Goal: Task Accomplishment & Management: Use online tool/utility

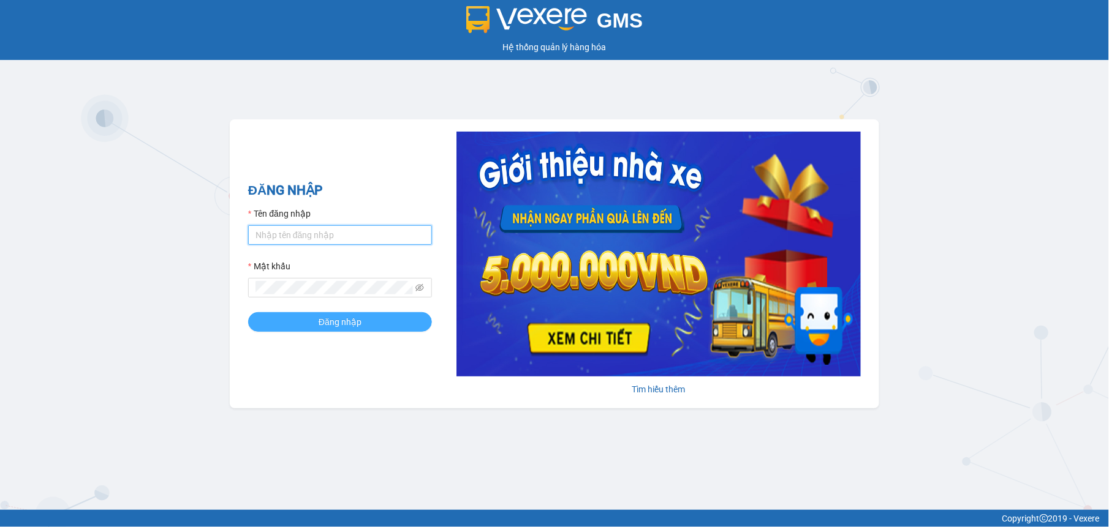
type input "tuyenttt.petrobp"
click at [366, 325] on button "Đăng nhập" at bounding box center [340, 322] width 184 height 20
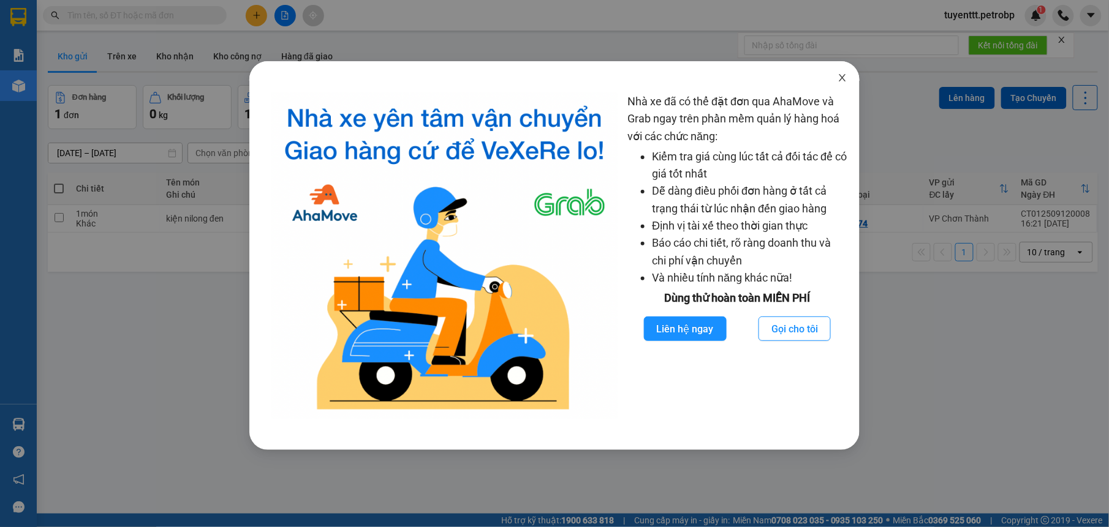
click at [843, 77] on icon "close" at bounding box center [842, 77] width 7 height 7
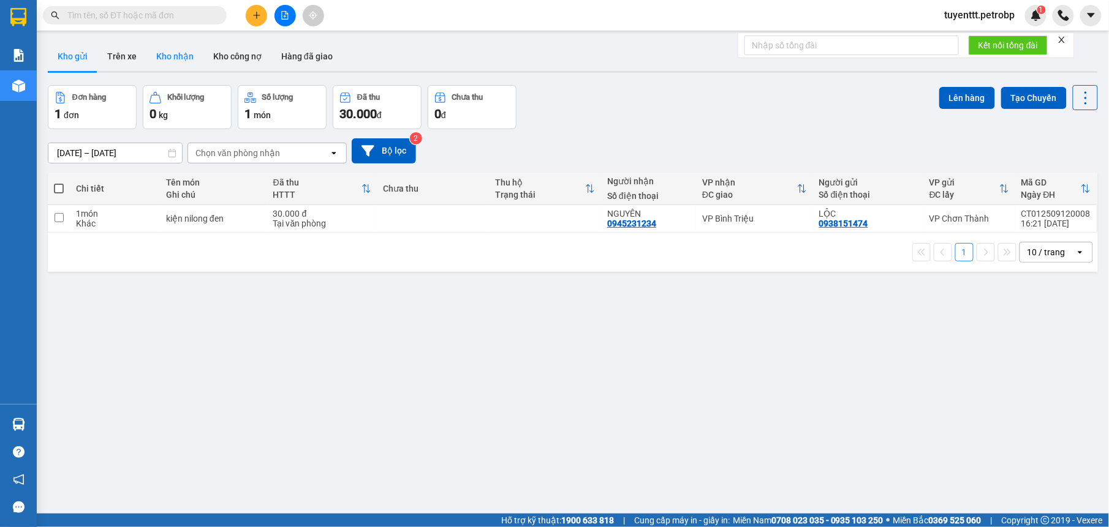
click at [170, 65] on button "Kho nhận" at bounding box center [174, 56] width 57 height 29
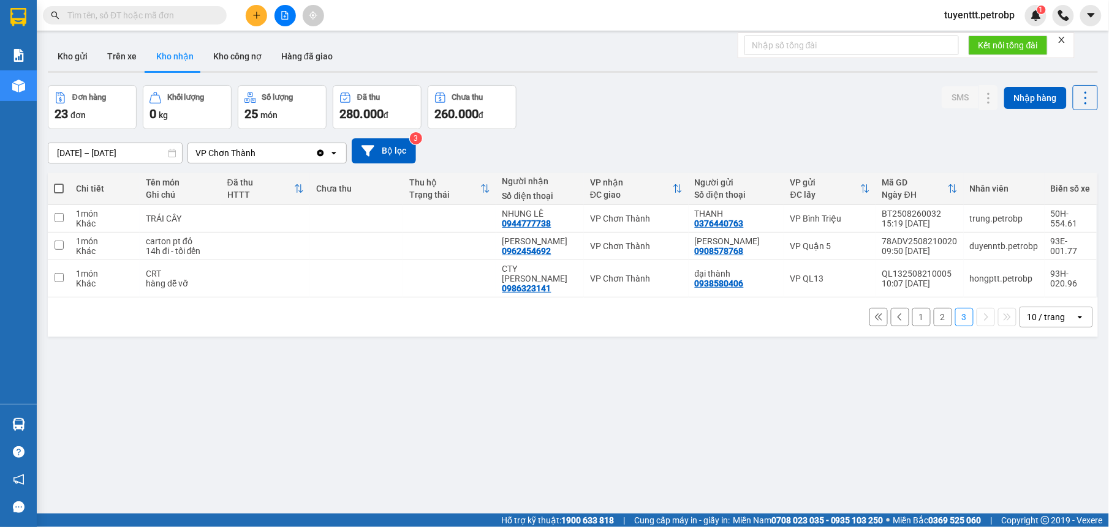
click at [164, 20] on input "text" at bounding box center [139, 15] width 145 height 13
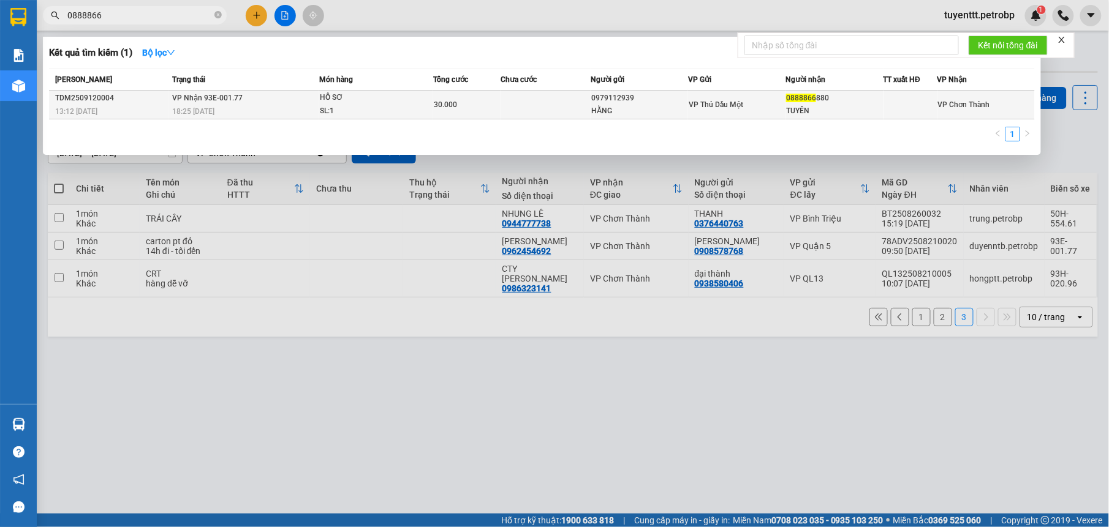
type input "0888866"
click at [265, 103] on td "[PERSON_NAME] 93E-001.77 18:25 [DATE]" at bounding box center [244, 105] width 150 height 29
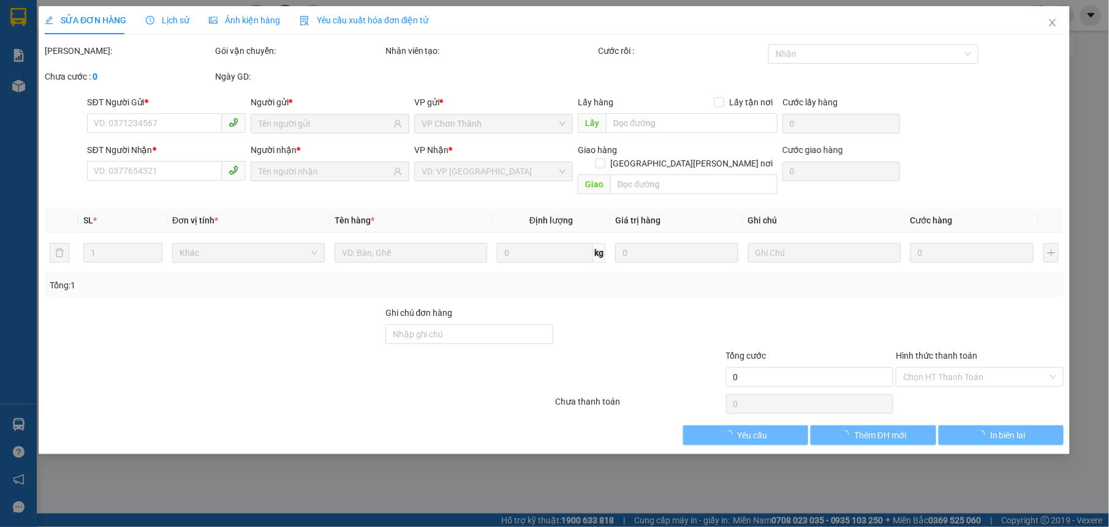
type input "0979112939"
type input "HẰNG"
type input "0888866880"
type input "TUYÊN"
type input "30.000"
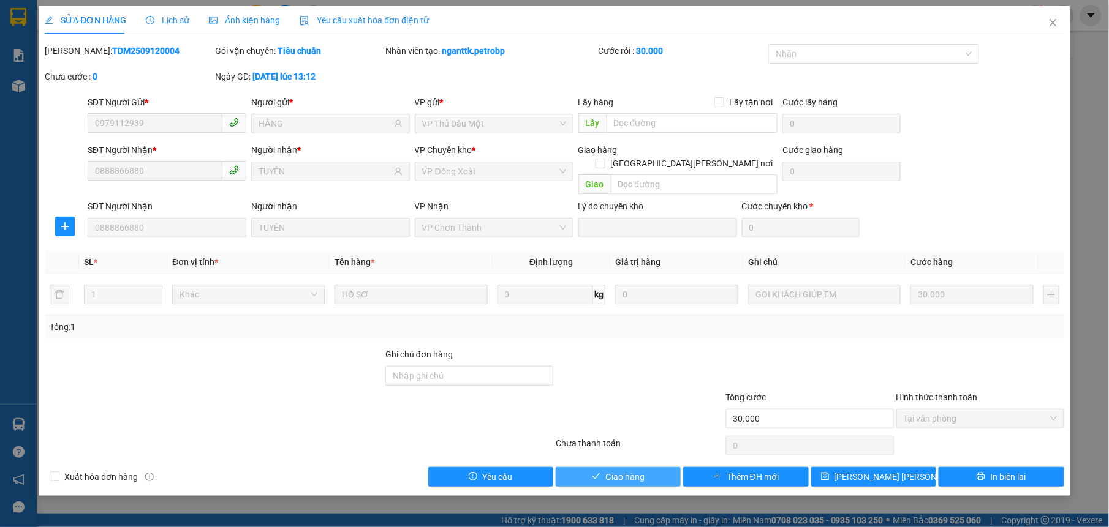
click at [579, 470] on button "Giao hàng" at bounding box center [618, 477] width 125 height 20
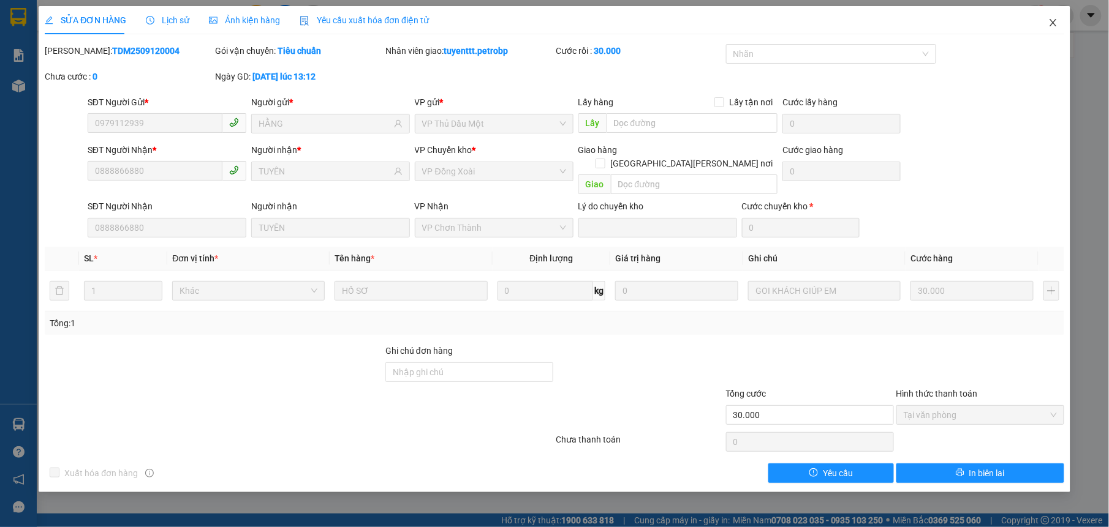
click at [1047, 25] on span "Close" at bounding box center [1053, 23] width 34 height 34
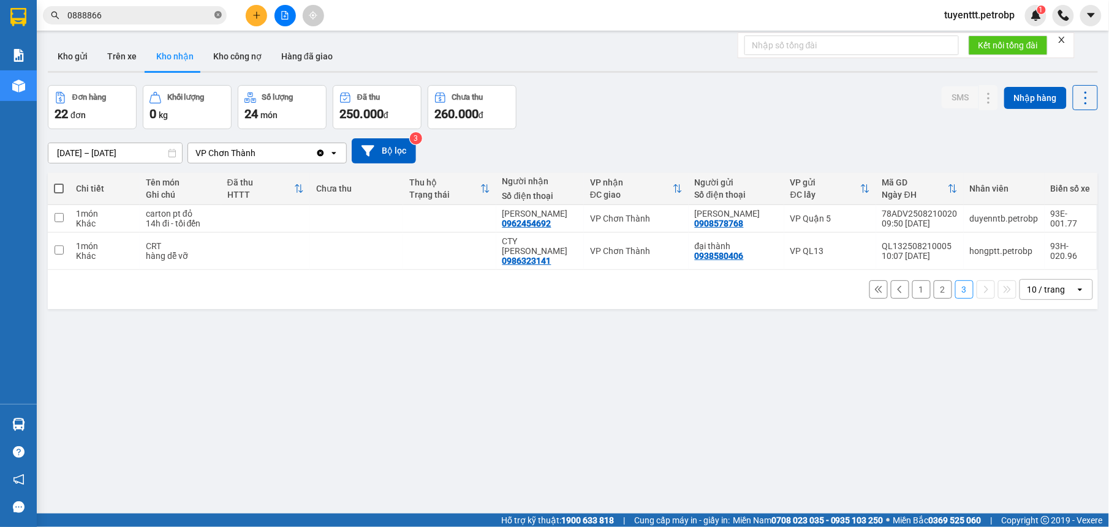
click at [216, 13] on icon "close-circle" at bounding box center [217, 14] width 7 height 7
click at [81, 58] on button "Kho gửi" at bounding box center [73, 56] width 50 height 29
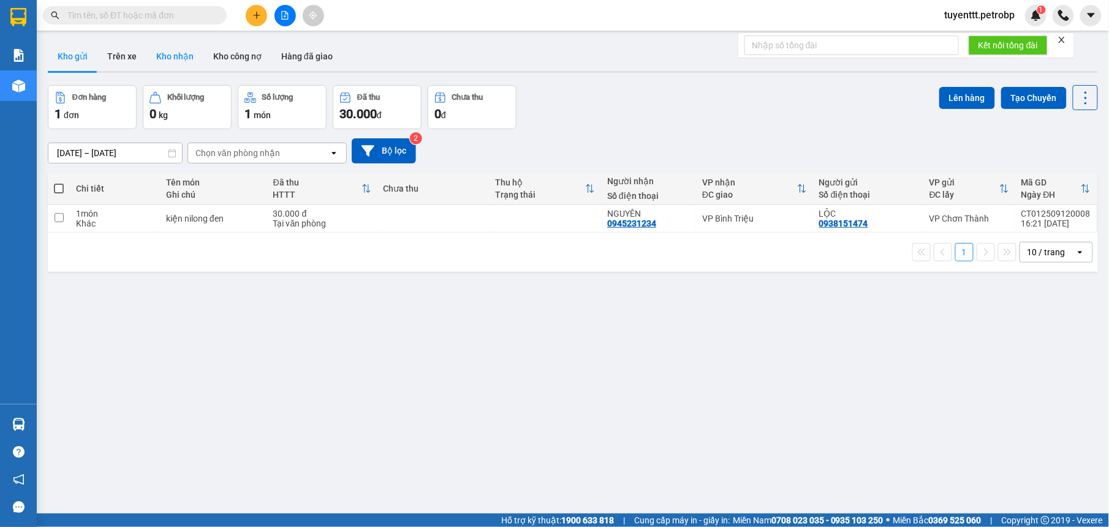
click at [172, 59] on button "Kho nhận" at bounding box center [174, 56] width 57 height 29
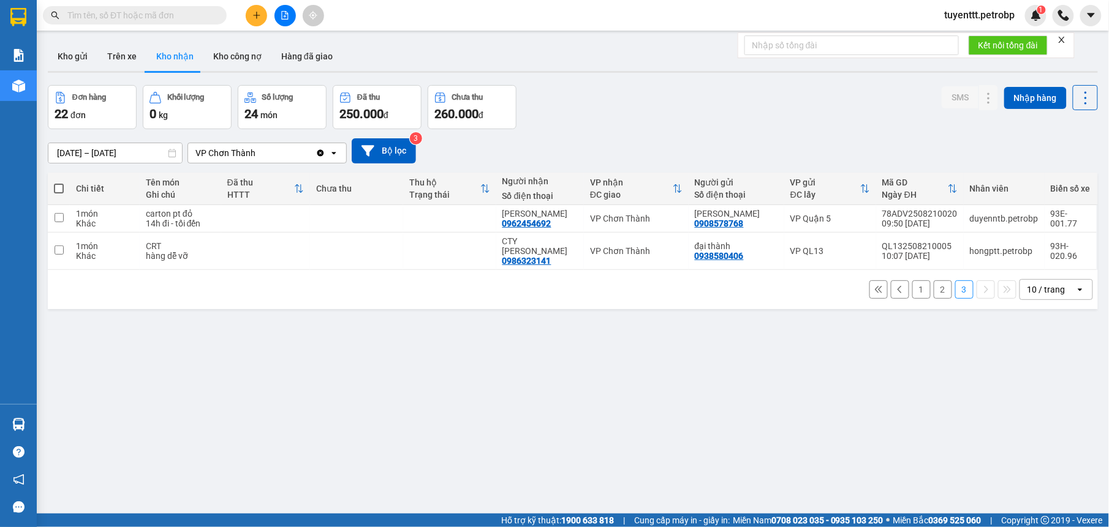
click at [933, 281] on button "2" at bounding box center [942, 290] width 18 height 18
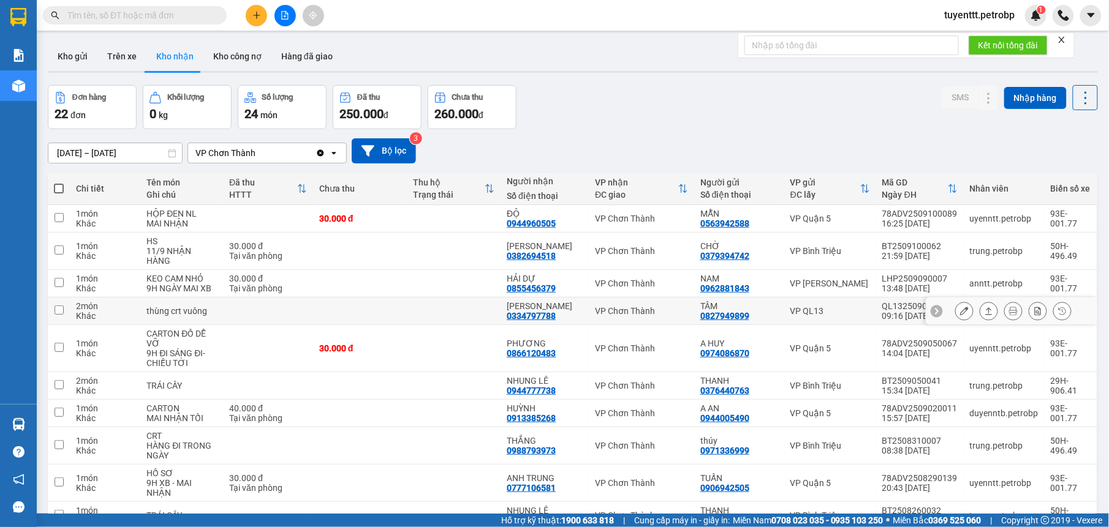
scroll to position [69, 0]
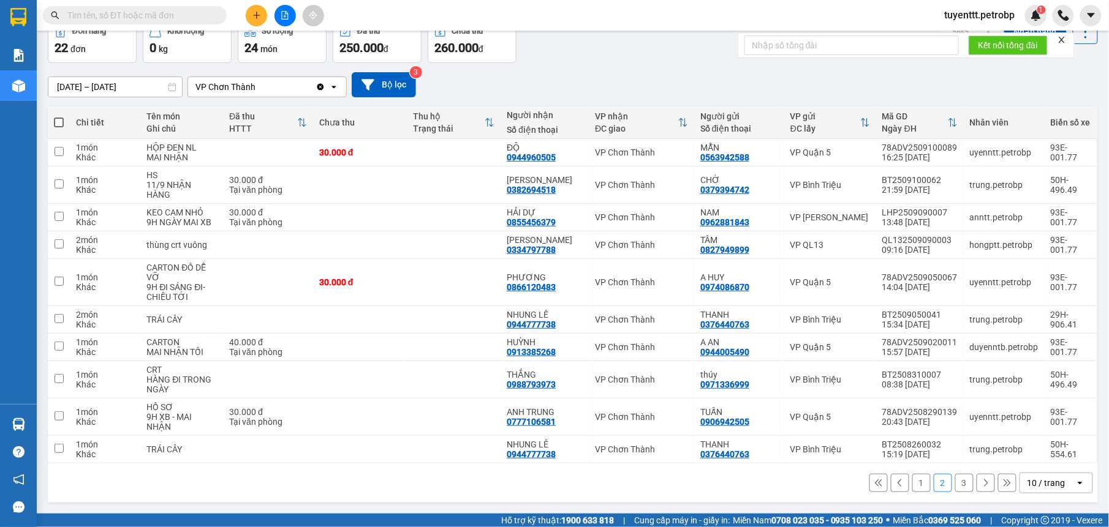
click at [955, 488] on button "3" at bounding box center [964, 483] width 18 height 18
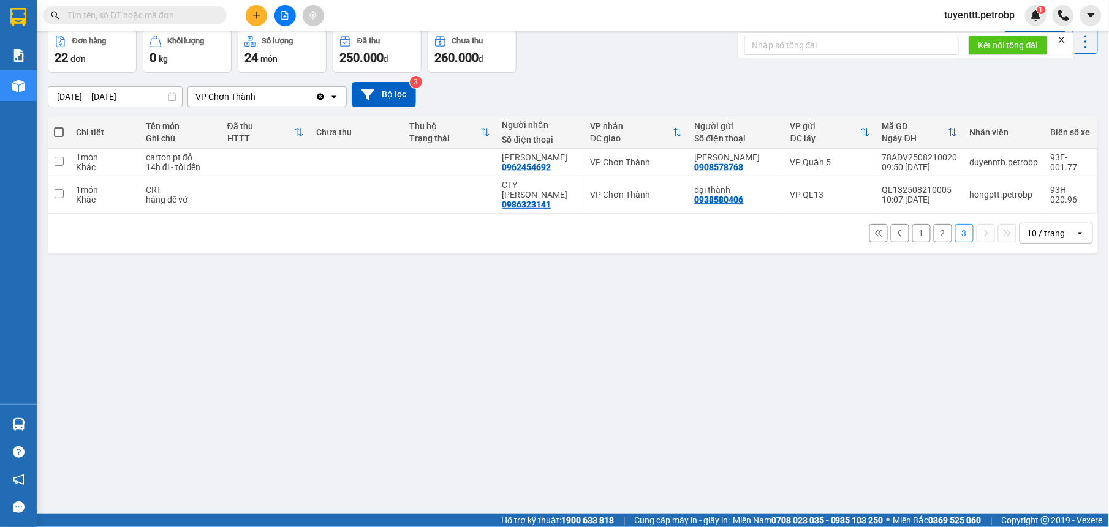
click at [912, 227] on button "1" at bounding box center [921, 233] width 18 height 18
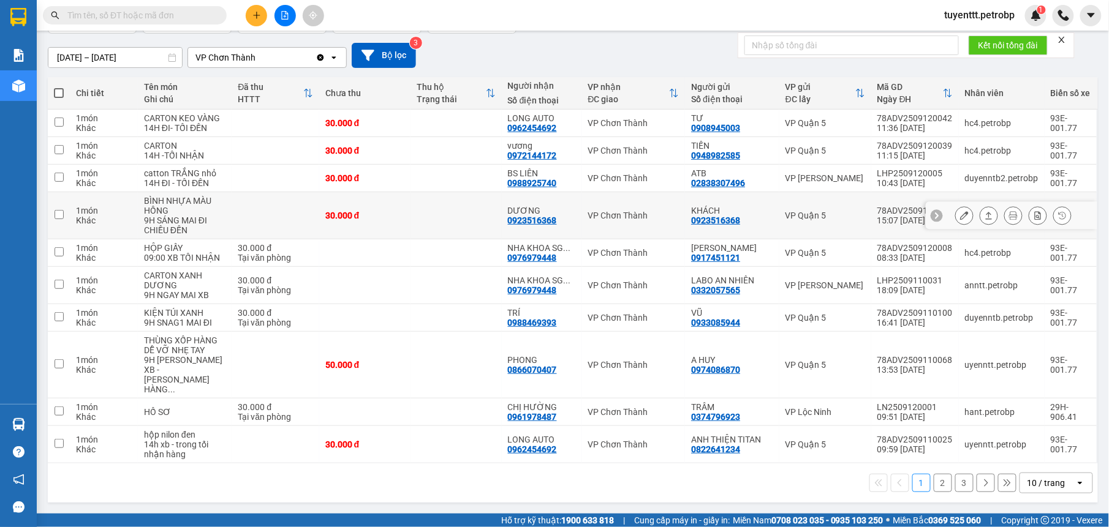
scroll to position [0, 0]
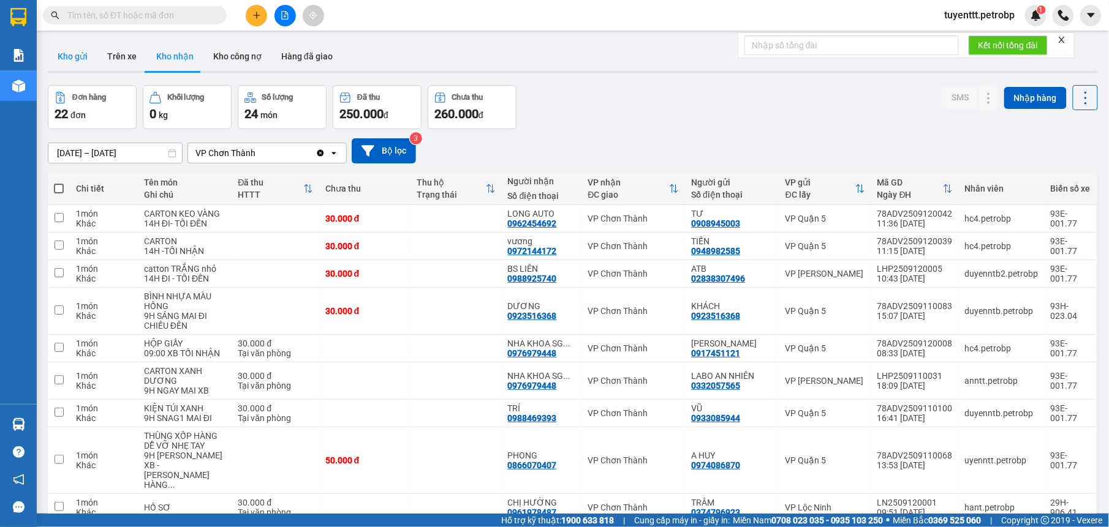
click at [86, 53] on button "Kho gửi" at bounding box center [73, 56] width 50 height 29
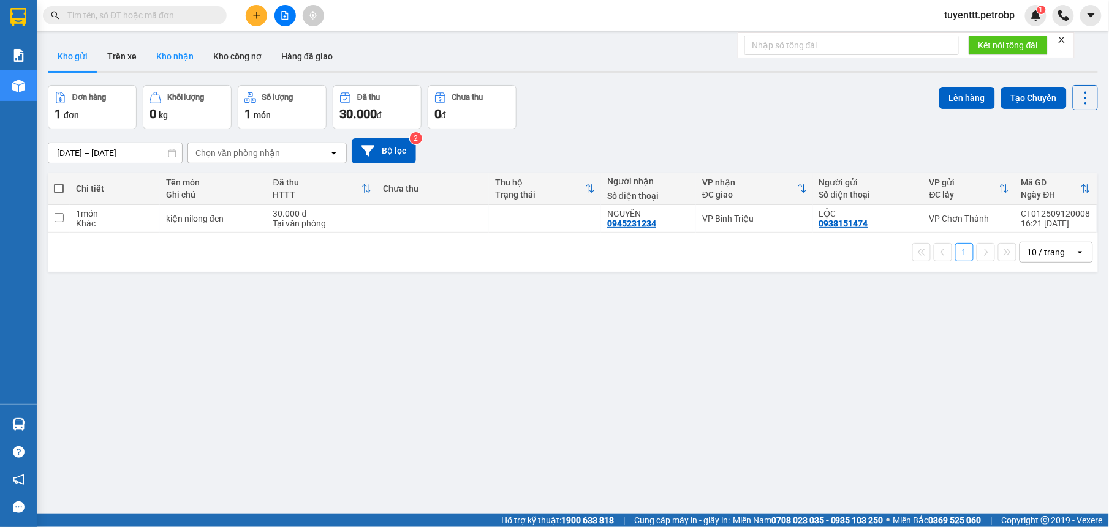
click at [177, 45] on button "Kho nhận" at bounding box center [174, 56] width 57 height 29
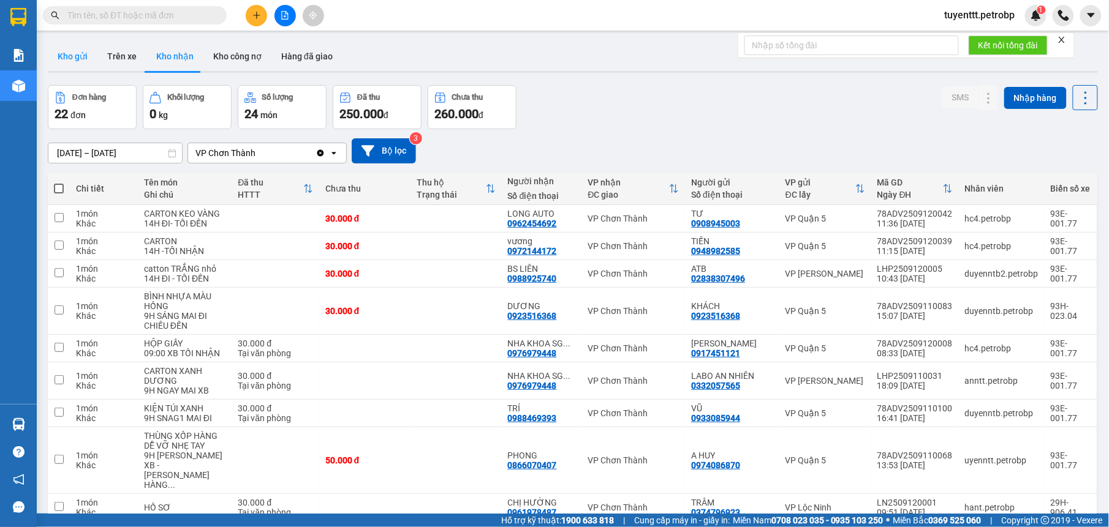
click at [67, 51] on button "Kho gửi" at bounding box center [73, 56] width 50 height 29
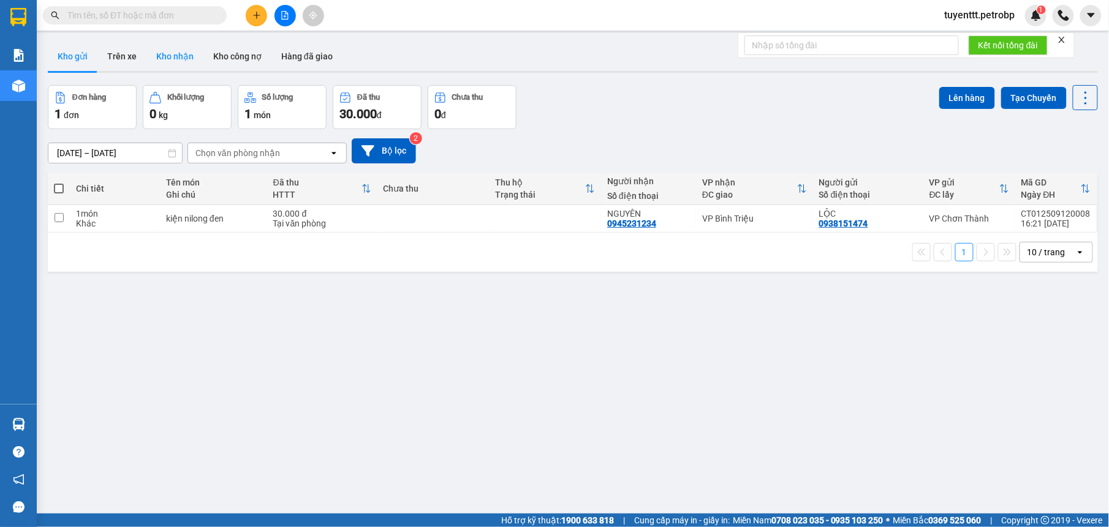
click at [181, 55] on button "Kho nhận" at bounding box center [174, 56] width 57 height 29
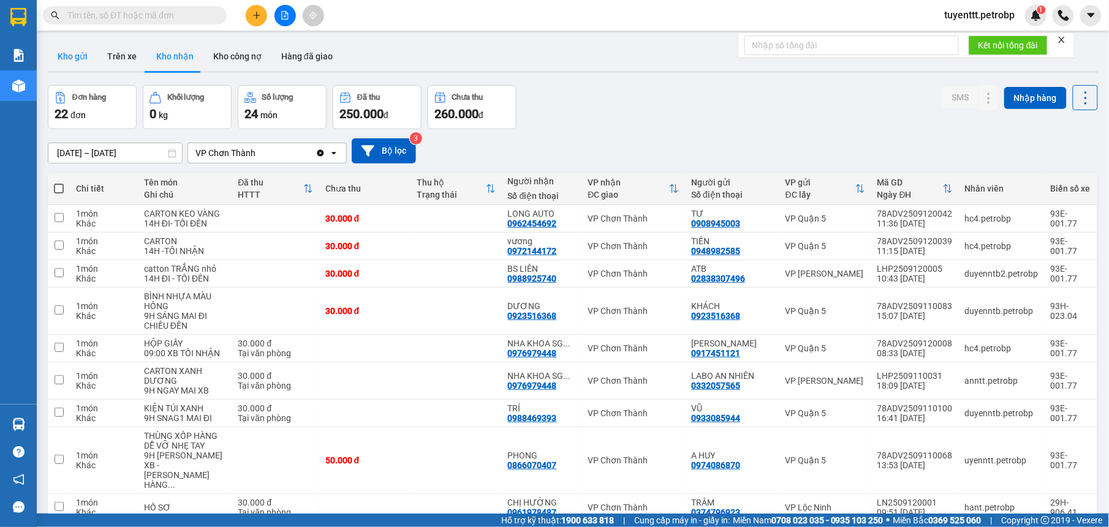
click at [77, 54] on button "Kho gửi" at bounding box center [73, 56] width 50 height 29
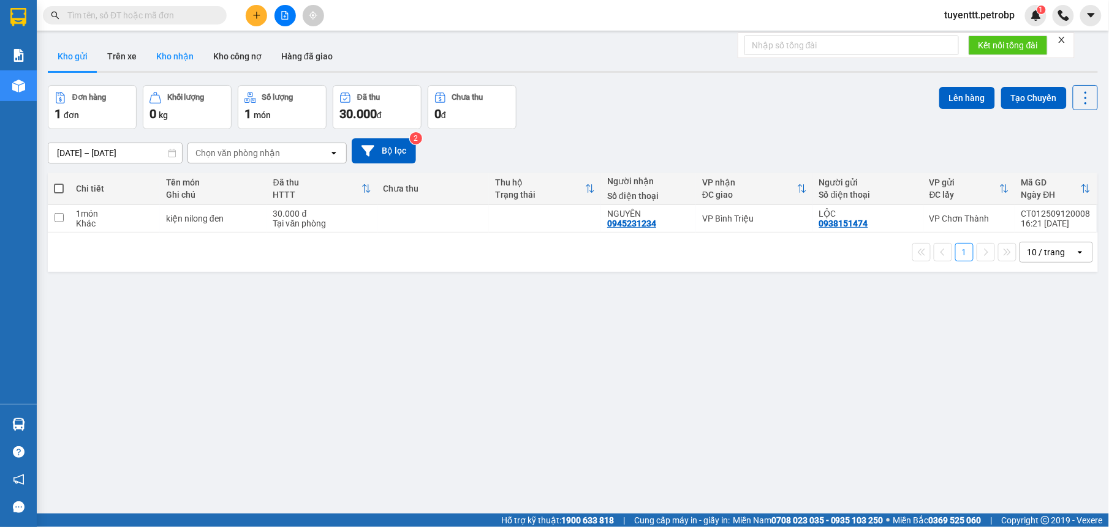
click at [172, 51] on button "Kho nhận" at bounding box center [174, 56] width 57 height 29
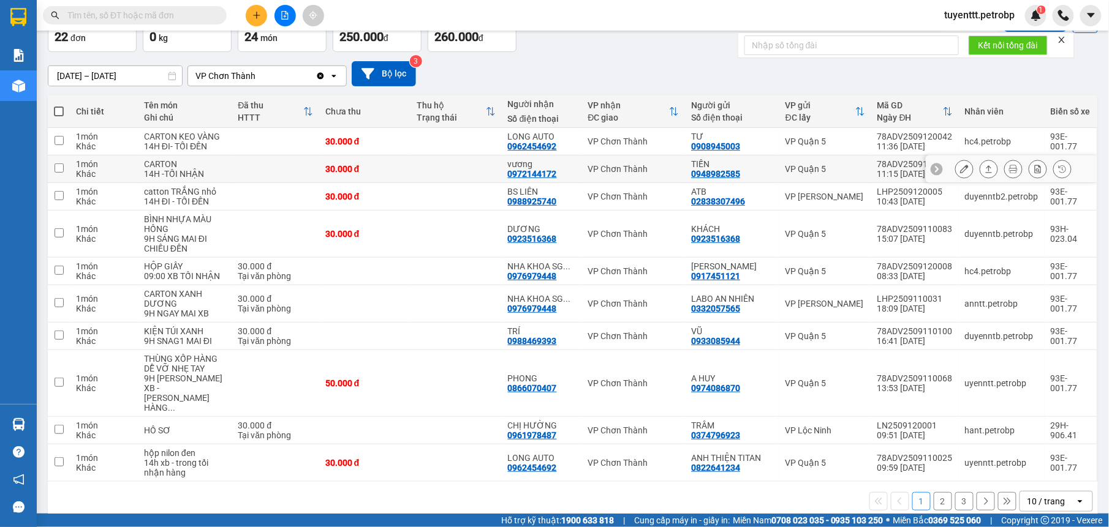
scroll to position [118, 0]
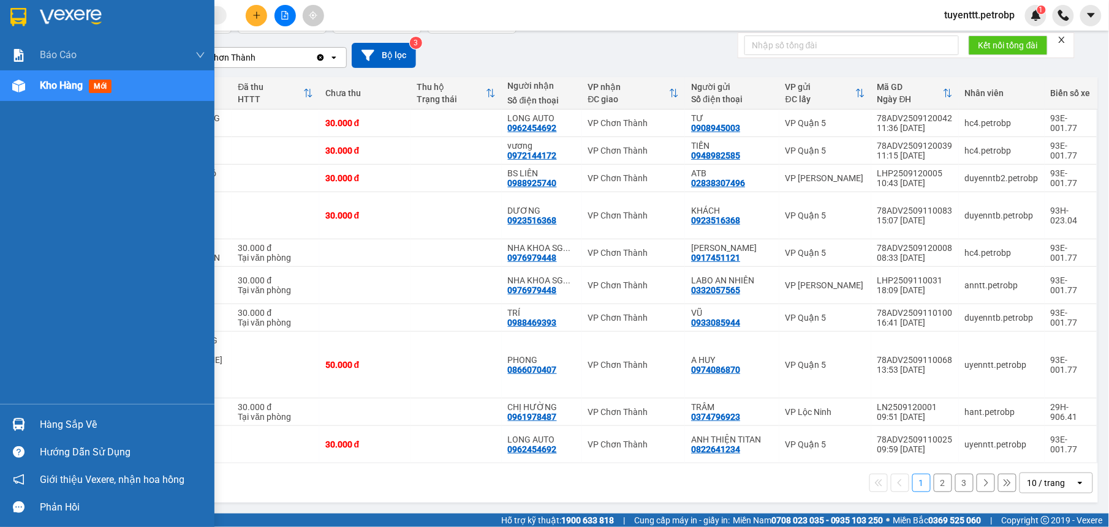
click at [15, 427] on img at bounding box center [18, 424] width 13 height 13
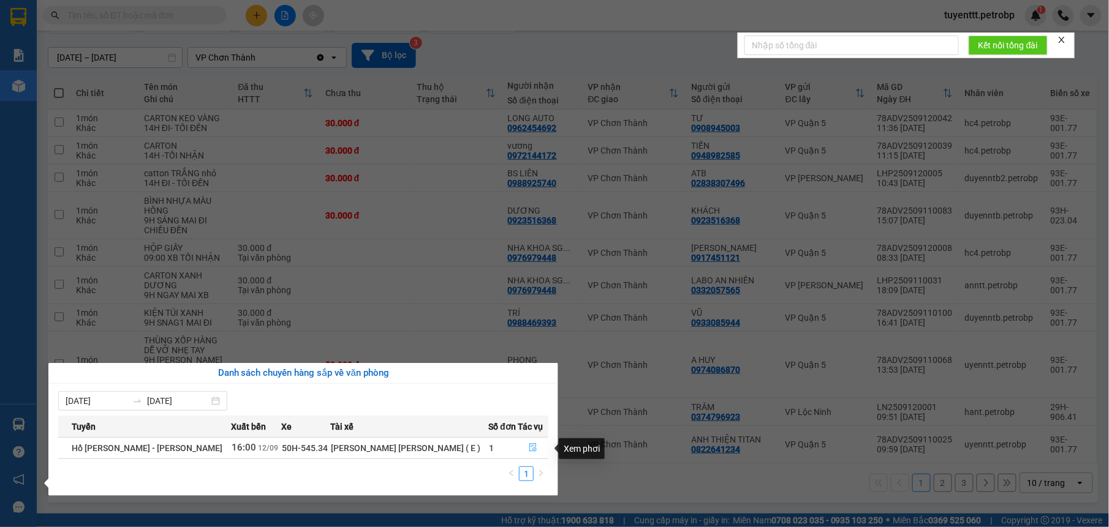
click at [529, 448] on icon "file-done" at bounding box center [532, 448] width 7 height 9
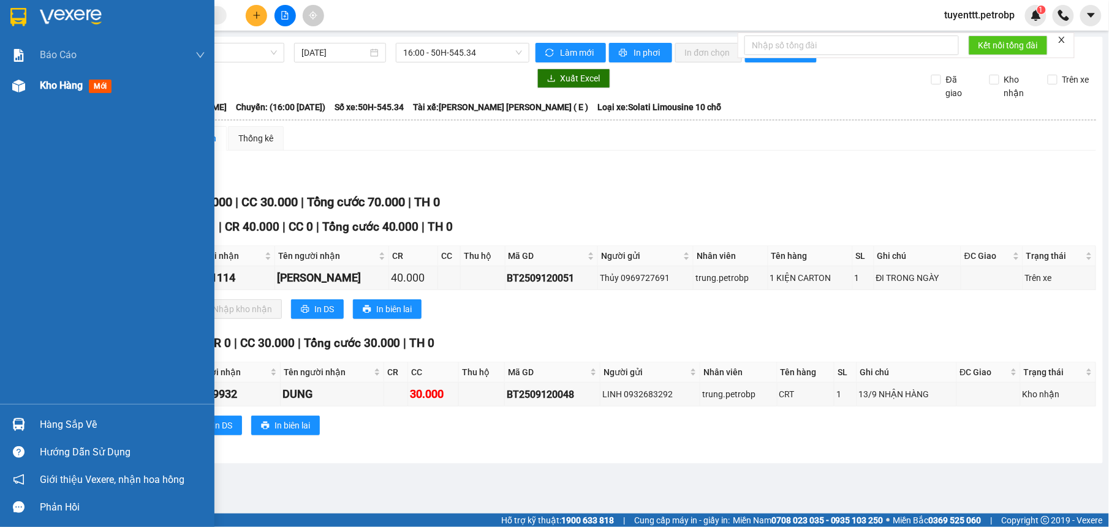
click at [17, 84] on img at bounding box center [18, 86] width 13 height 13
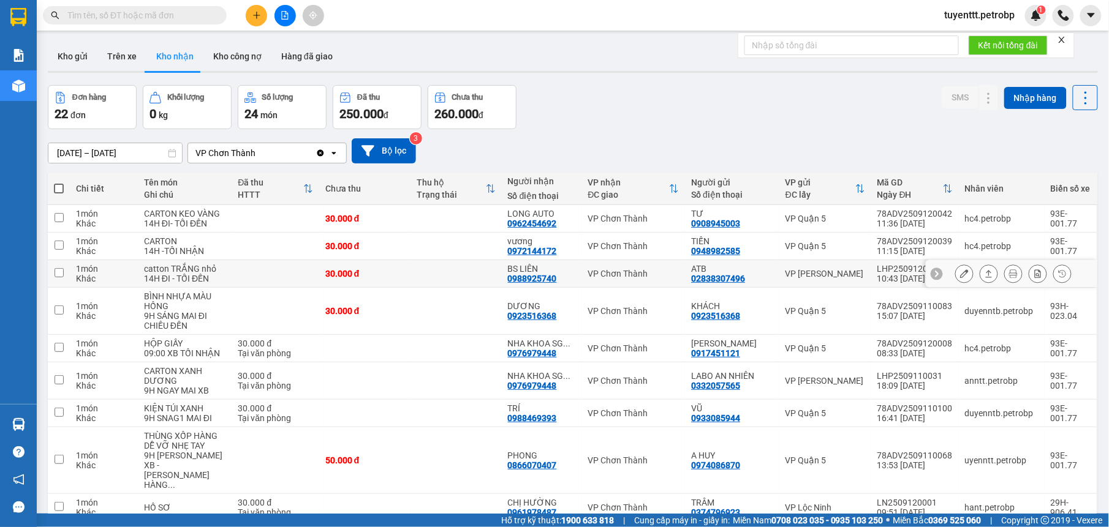
click at [559, 274] on div "BS LIÊN" at bounding box center [542, 269] width 68 height 10
checkbox input "true"
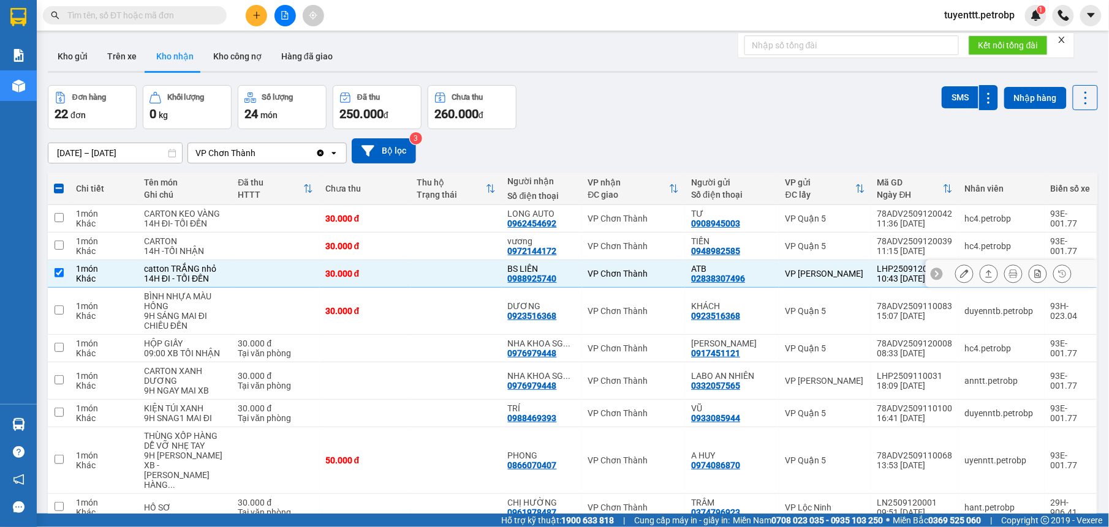
click at [960, 278] on icon at bounding box center [964, 274] width 9 height 9
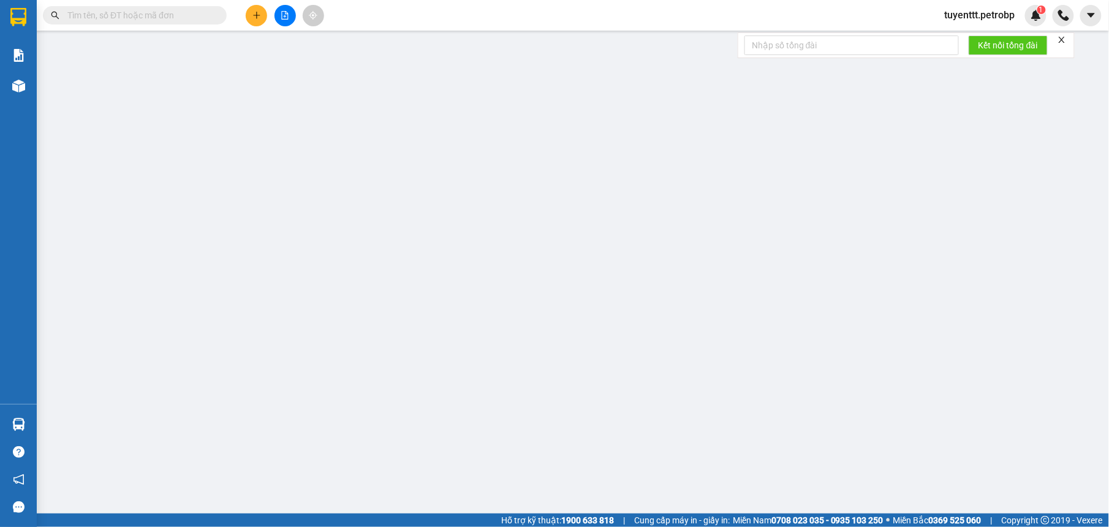
type input "02838307496"
type input "ATB"
type input "0988925740"
type input "BS LIÊN"
type input "30.000"
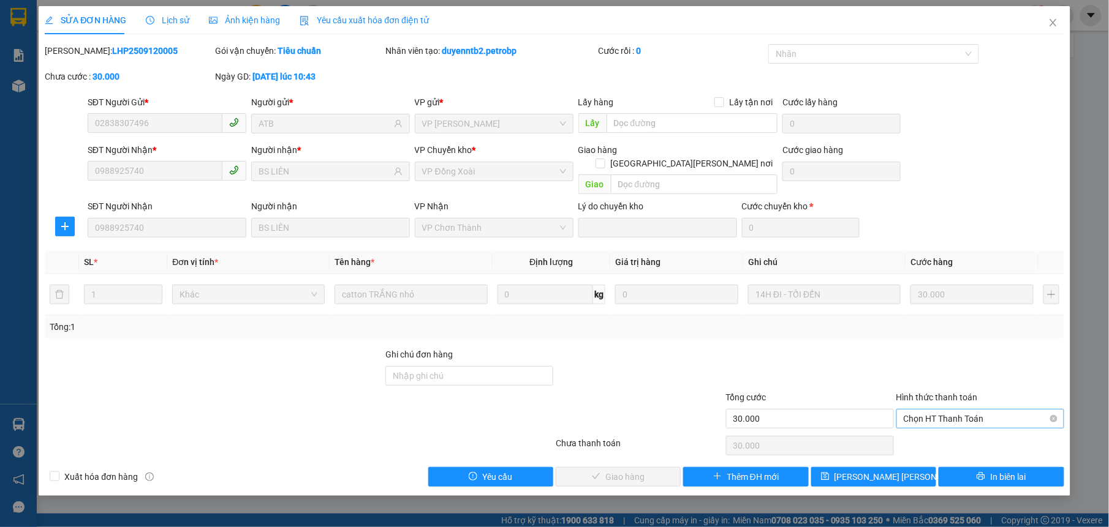
click at [970, 410] on span "Chọn HT Thanh Toán" at bounding box center [979, 419] width 153 height 18
click at [963, 431] on div "Tại văn phòng" at bounding box center [979, 430] width 153 height 13
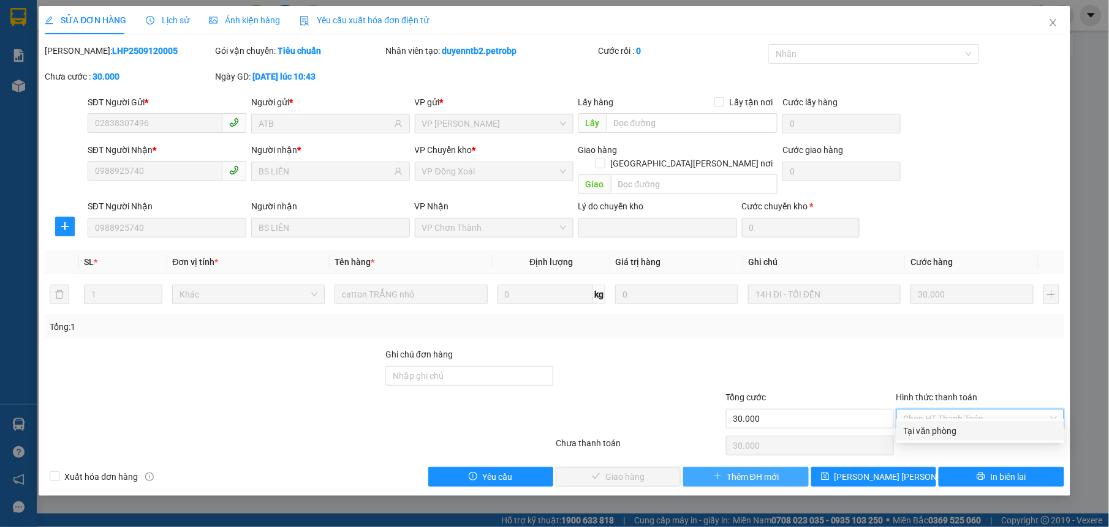
type input "0"
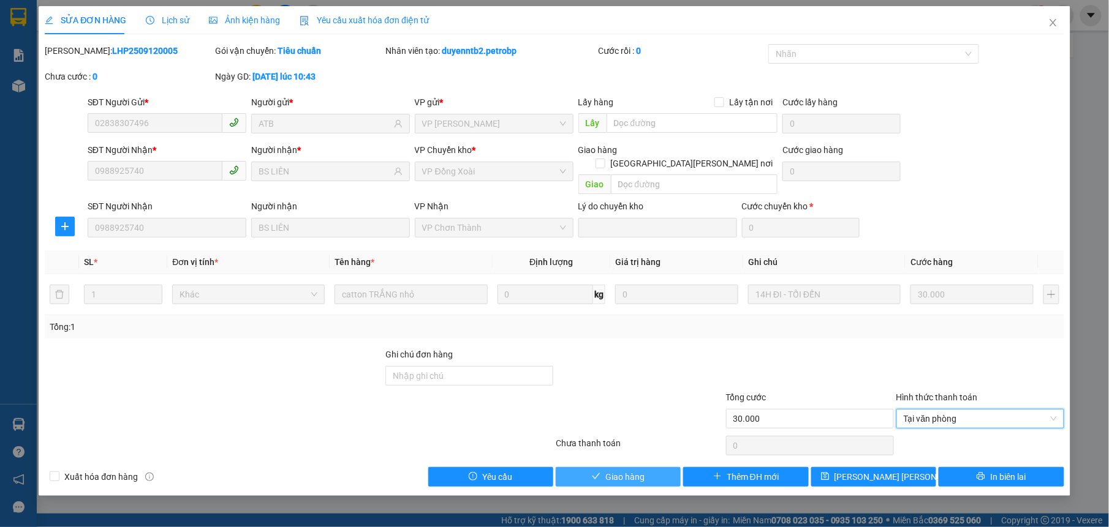
click at [638, 470] on span "Giao hàng" at bounding box center [624, 476] width 39 height 13
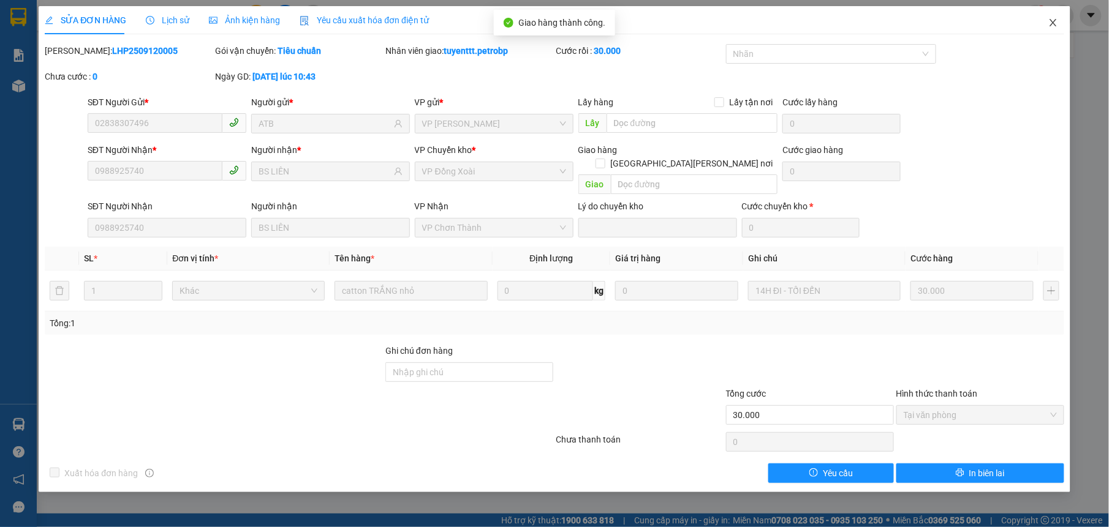
click at [1051, 20] on icon "close" at bounding box center [1053, 23] width 10 height 10
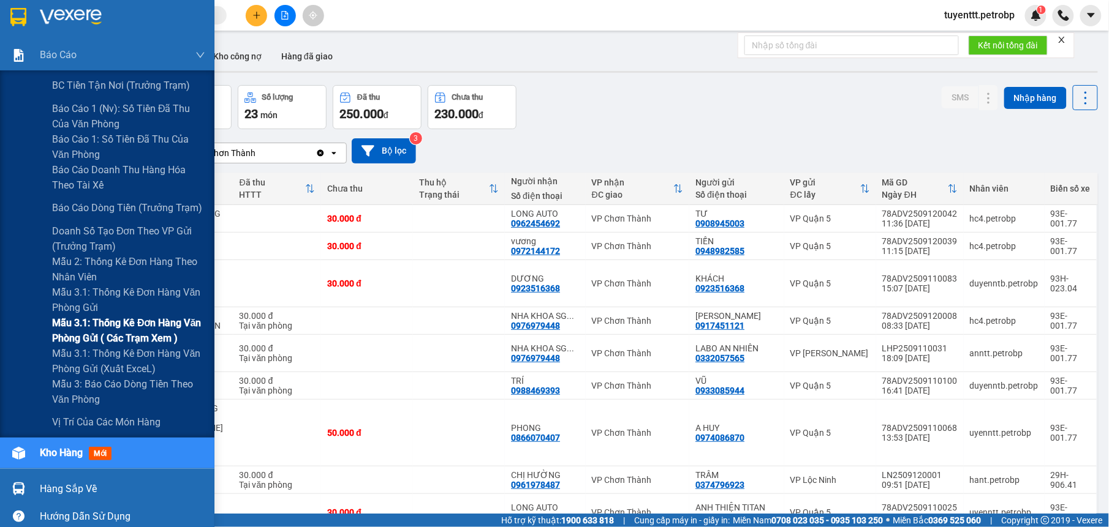
click at [113, 329] on span "Mẫu 3.1: Thống kê đơn hàng văn phòng gửi ( các trạm xem )" at bounding box center [128, 330] width 153 height 31
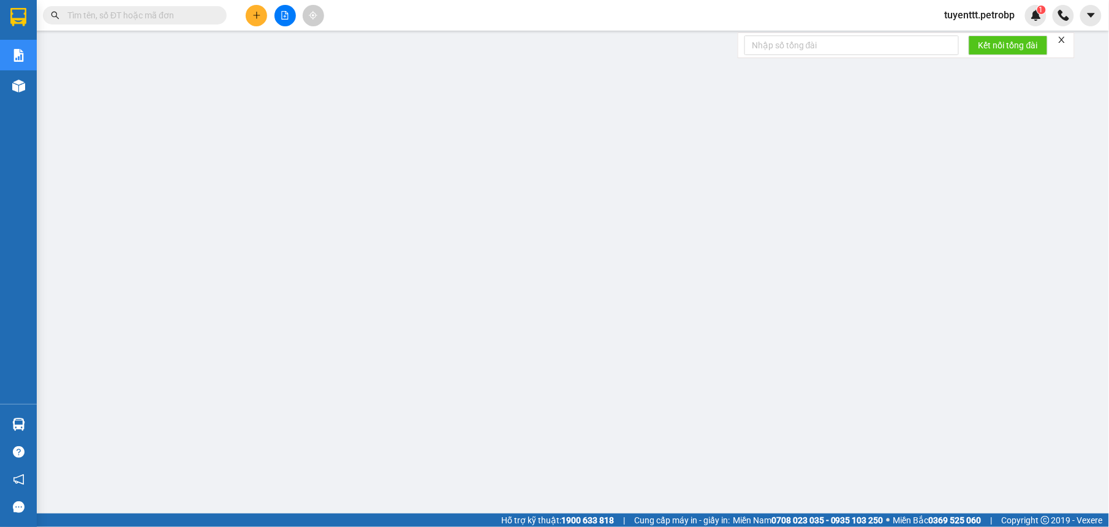
paste input "78ADV2509090101"
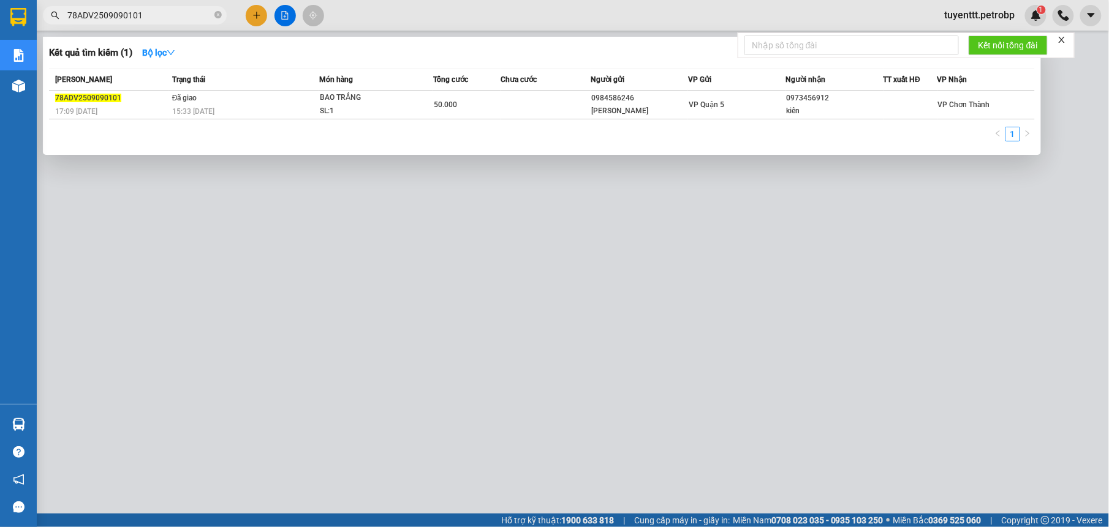
click at [402, 123] on div "[PERSON_NAME] thái Món hàng [PERSON_NAME] [PERSON_NAME] Người gửi VP Gửi Người …" at bounding box center [542, 109] width 986 height 80
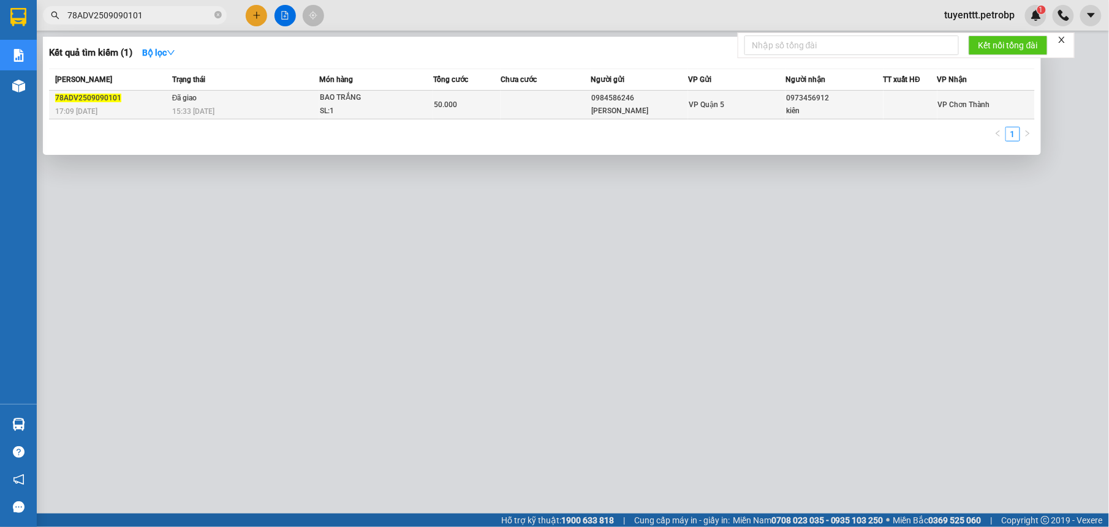
click at [165, 105] on div "17:09 [DATE]" at bounding box center [111, 111] width 113 height 13
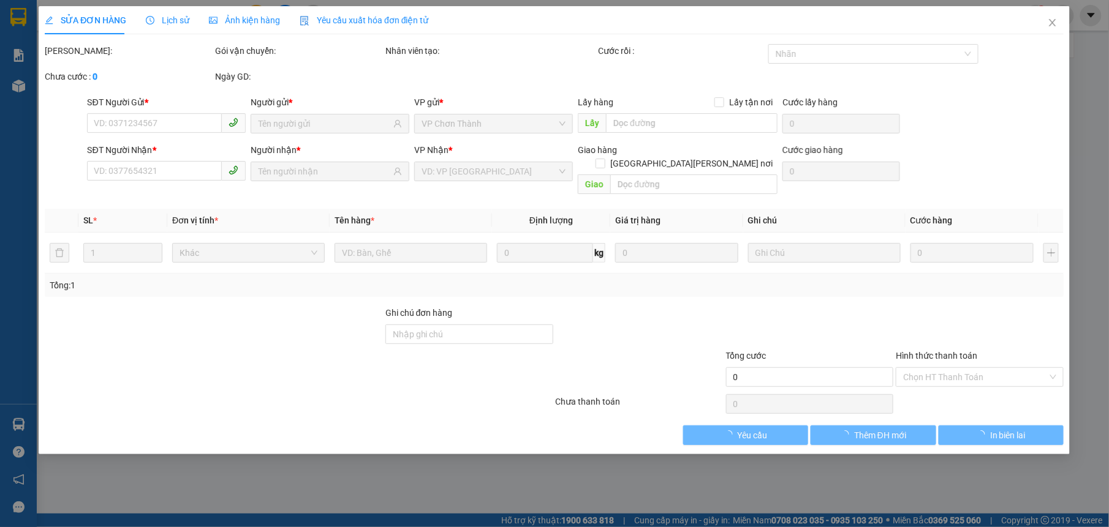
click at [165, 20] on span "Lịch sử" at bounding box center [167, 20] width 43 height 10
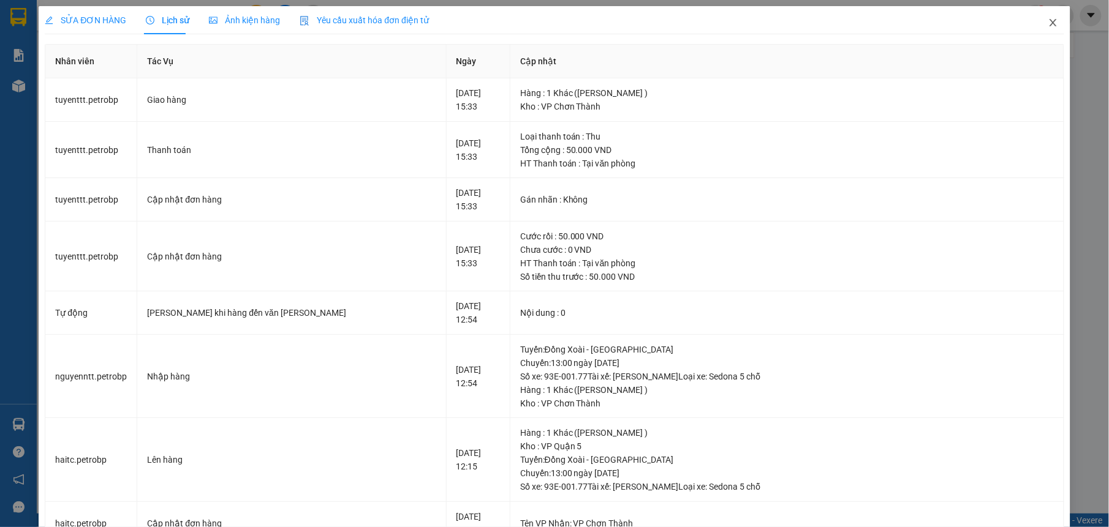
click at [1043, 30] on span "Close" at bounding box center [1053, 23] width 34 height 34
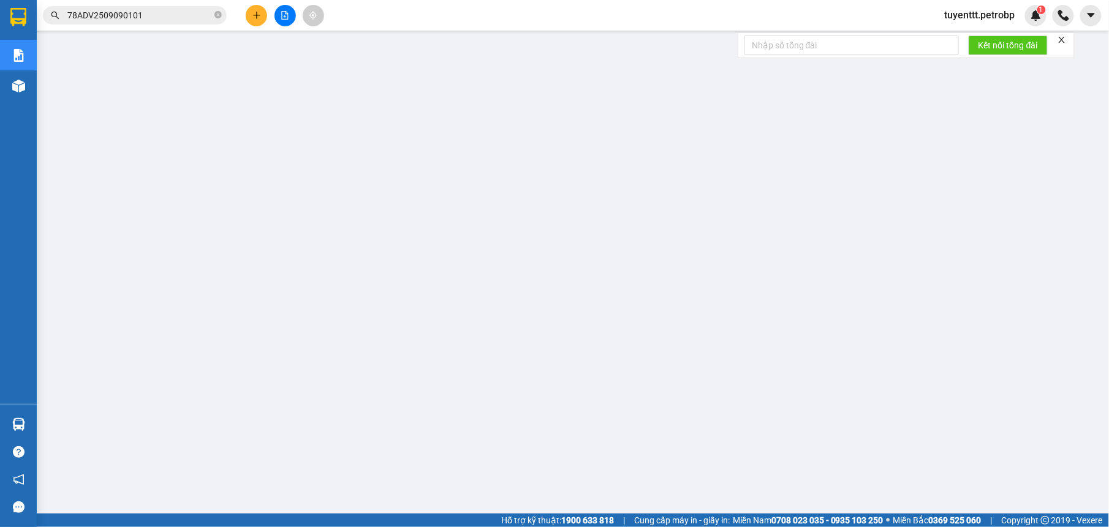
click at [159, 18] on input "78ADV2509090101" at bounding box center [139, 15] width 145 height 13
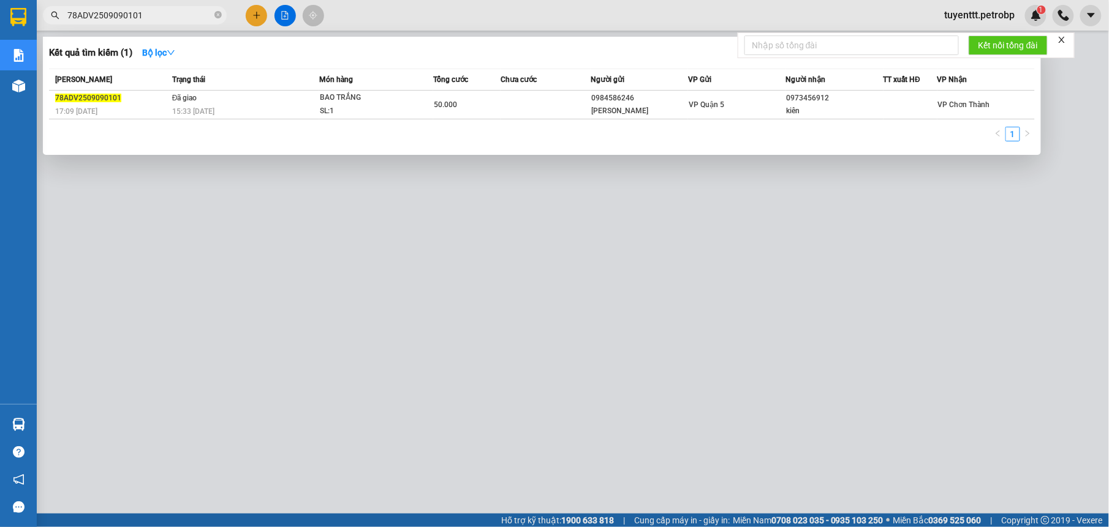
click at [159, 18] on input "78ADV2509090101" at bounding box center [139, 15] width 145 height 13
paste input "BT2509090039"
click at [341, 296] on div at bounding box center [554, 263] width 1109 height 527
click at [179, 13] on input "BT2509090039" at bounding box center [139, 15] width 145 height 13
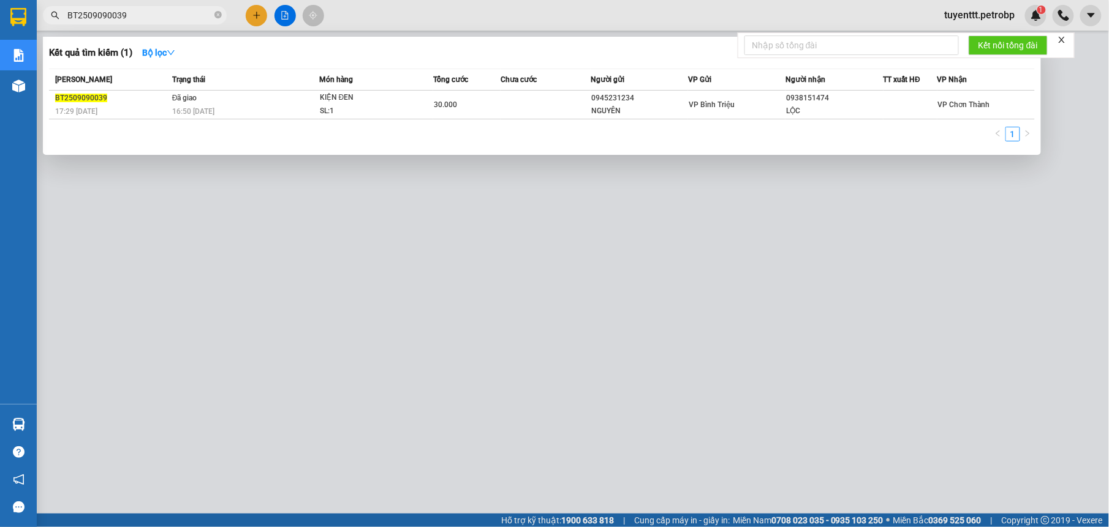
paste input "78ADV2509090120"
click at [373, 330] on div at bounding box center [554, 263] width 1109 height 527
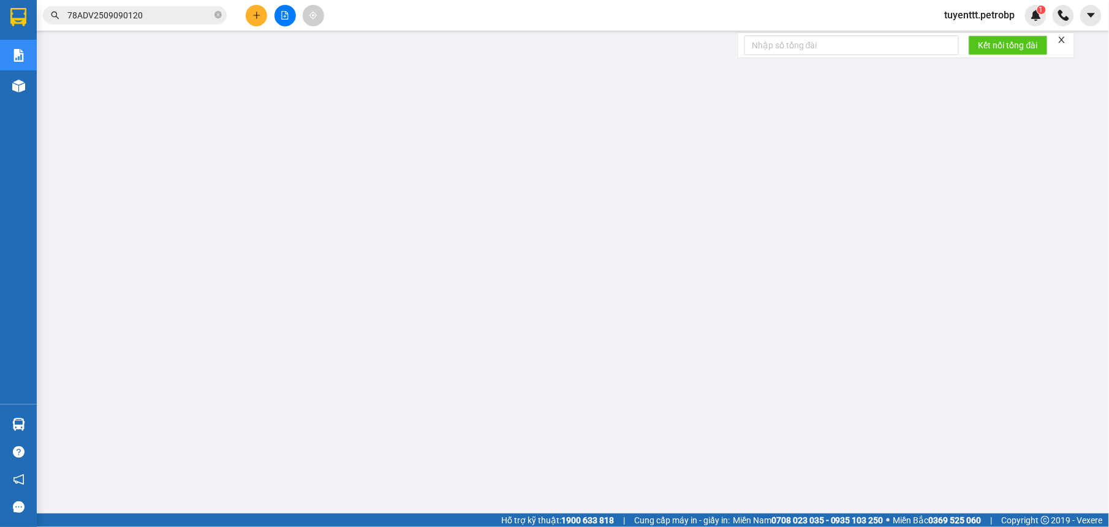
click at [145, 15] on input "78ADV2509090120" at bounding box center [139, 15] width 145 height 13
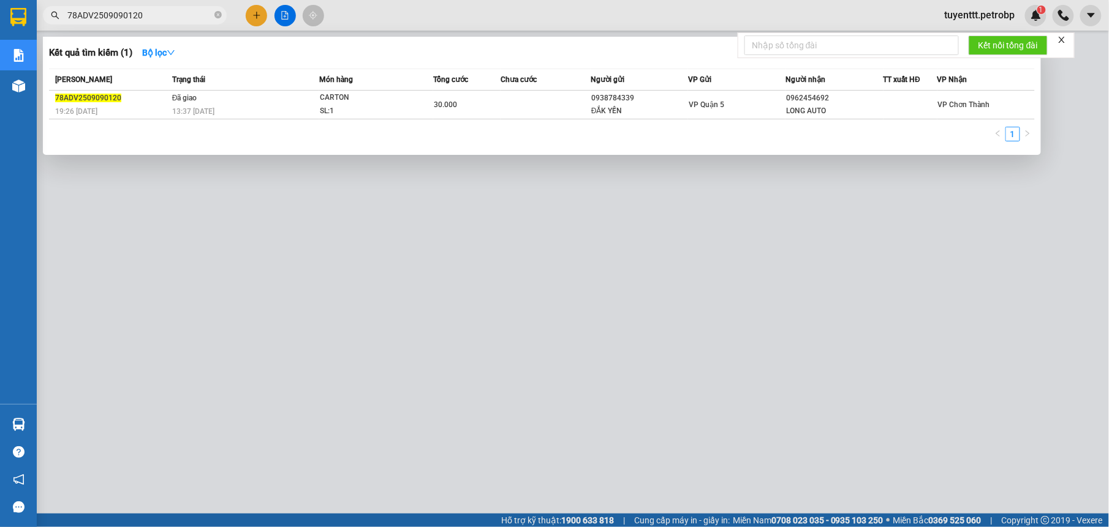
click at [145, 15] on input "78ADV2509090120" at bounding box center [139, 15] width 145 height 13
paste input "LHP2509090038"
click at [562, 373] on div at bounding box center [554, 263] width 1109 height 527
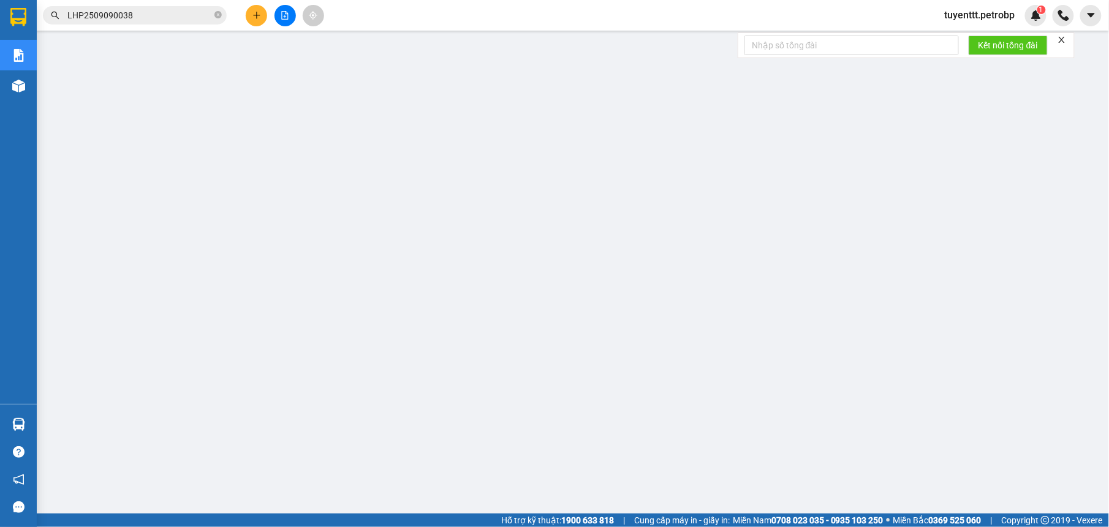
click at [136, 13] on input "LHP2509090038" at bounding box center [139, 15] width 145 height 13
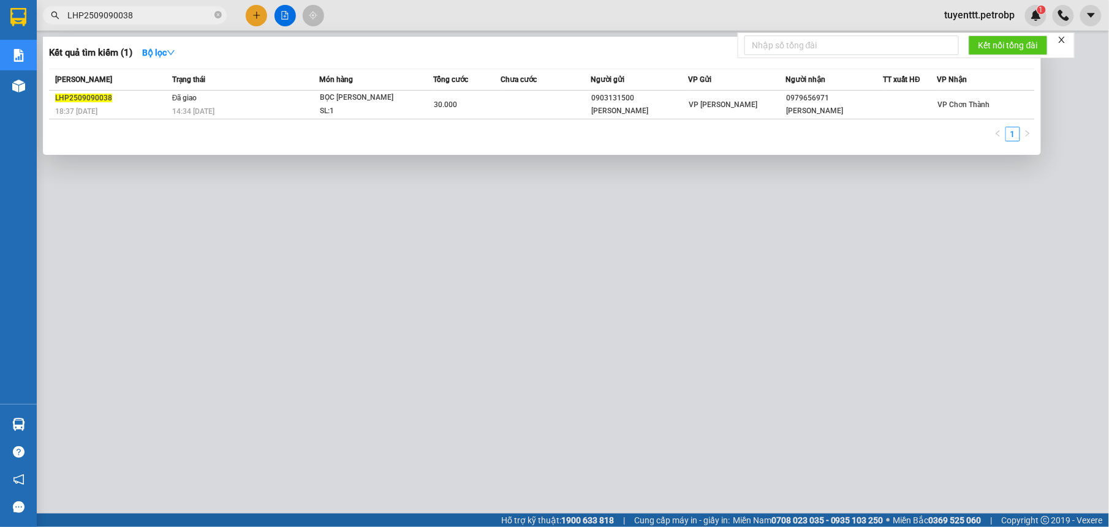
click at [136, 13] on input "LHP2509090038" at bounding box center [139, 15] width 145 height 13
paste input "78ADV2509090079"
click at [435, 290] on div at bounding box center [554, 263] width 1109 height 527
click at [184, 15] on input "78ADV2509090079" at bounding box center [139, 15] width 145 height 13
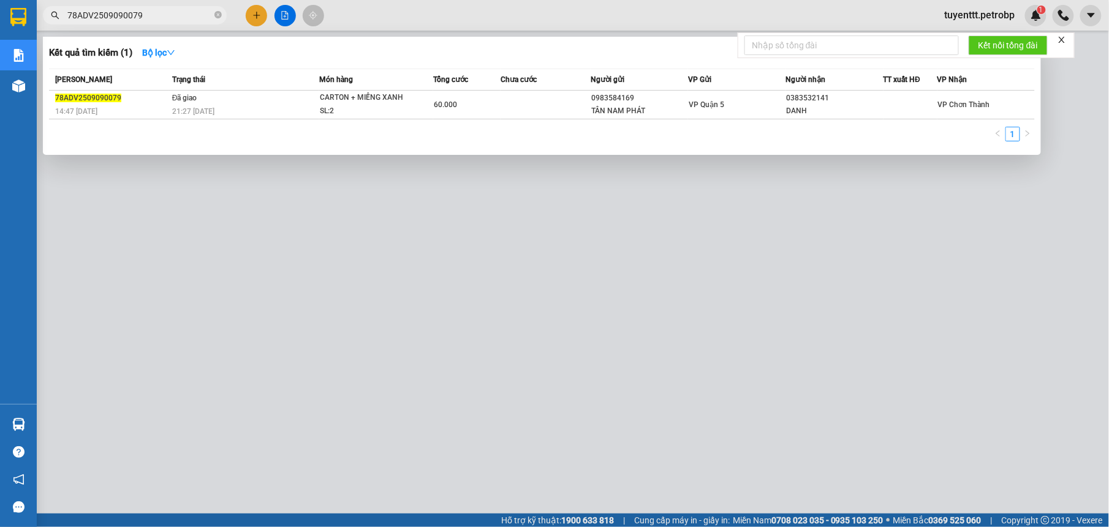
paste input "LHP2509090016"
click at [379, 267] on div at bounding box center [554, 263] width 1109 height 527
click at [192, 18] on input "LHP2509090016" at bounding box center [139, 15] width 145 height 13
paste input "1"
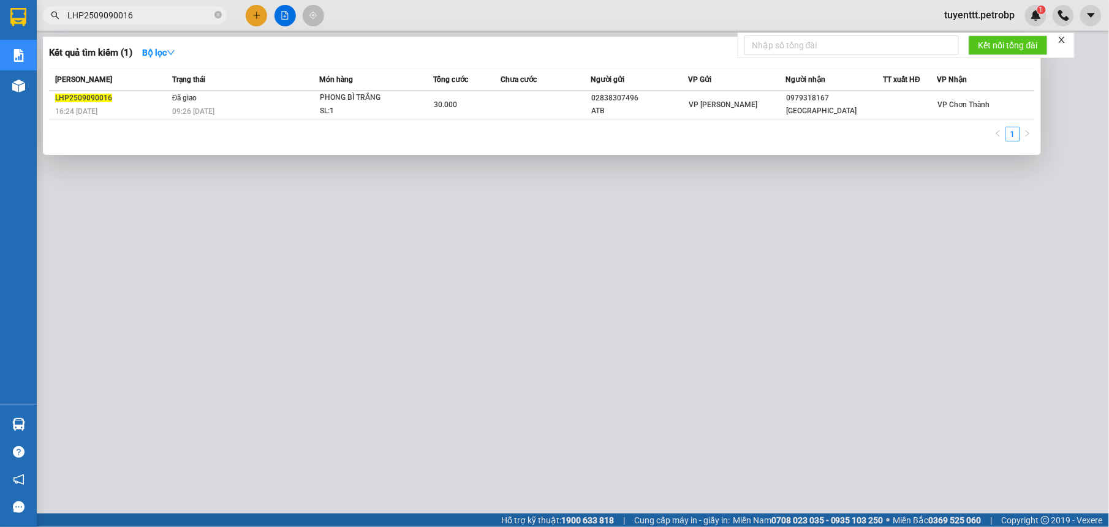
type input "LHP2509090011"
click at [219, 15] on icon "close-circle" at bounding box center [217, 14] width 7 height 7
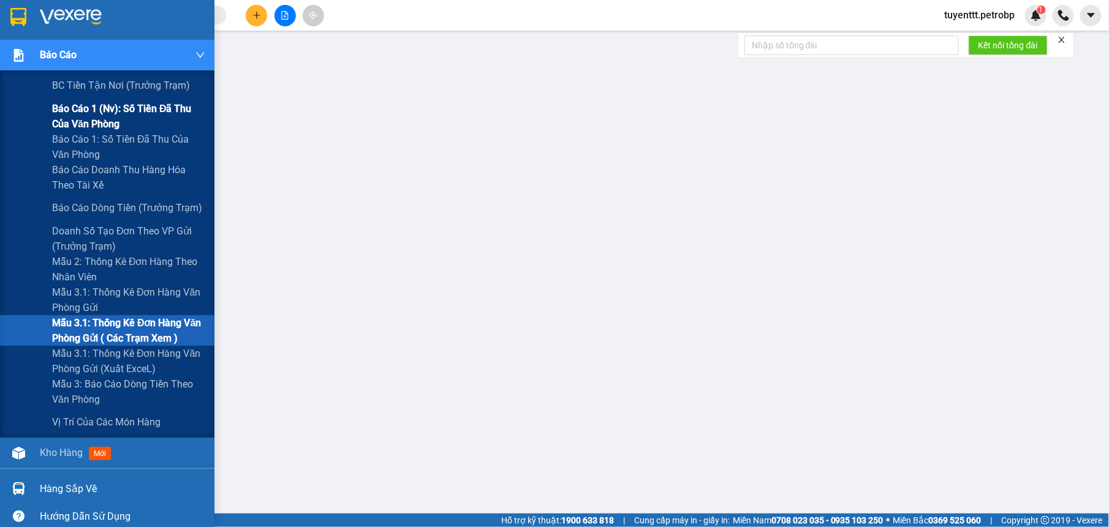
click at [80, 111] on span "Báo cáo 1 (nv): Số tiền đã thu của văn phòng" at bounding box center [128, 116] width 153 height 31
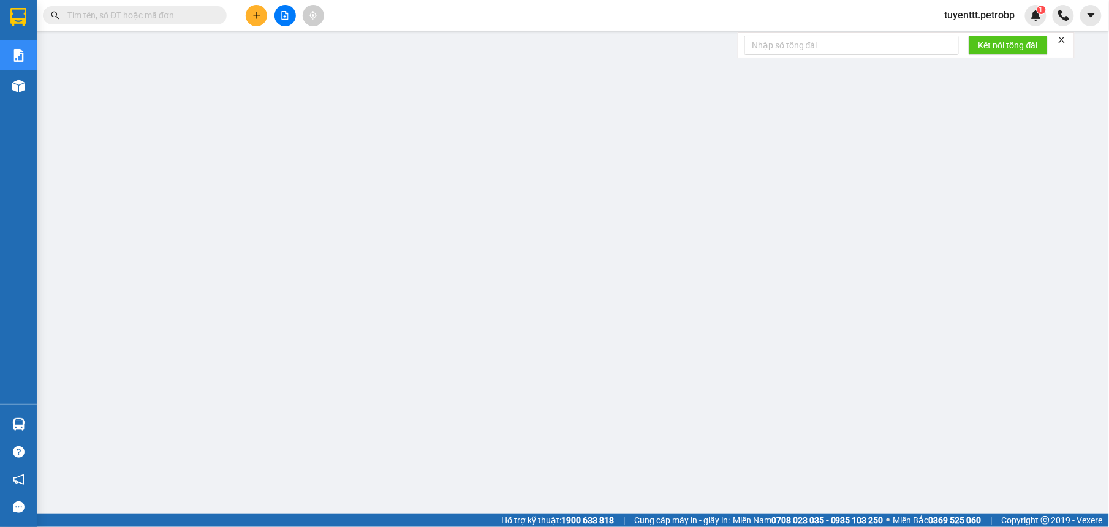
paste input "78ADV2509040051"
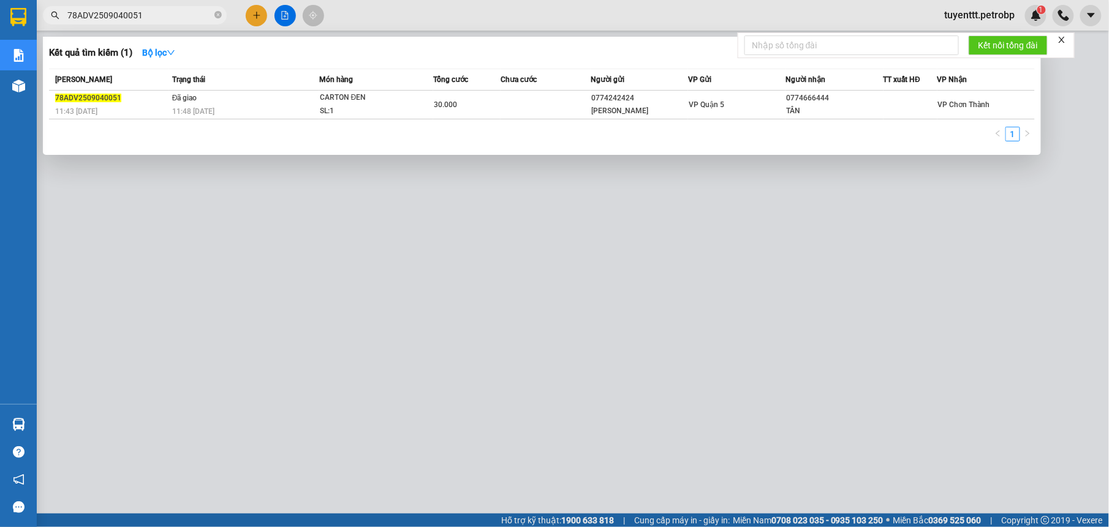
click at [422, 282] on div at bounding box center [554, 263] width 1109 height 527
click at [155, 22] on span "78ADV2509040051" at bounding box center [135, 15] width 184 height 18
click at [155, 20] on input "78ADV2509040051" at bounding box center [139, 15] width 145 height 13
click at [153, 17] on input "78ADV2509040051" at bounding box center [139, 15] width 145 height 13
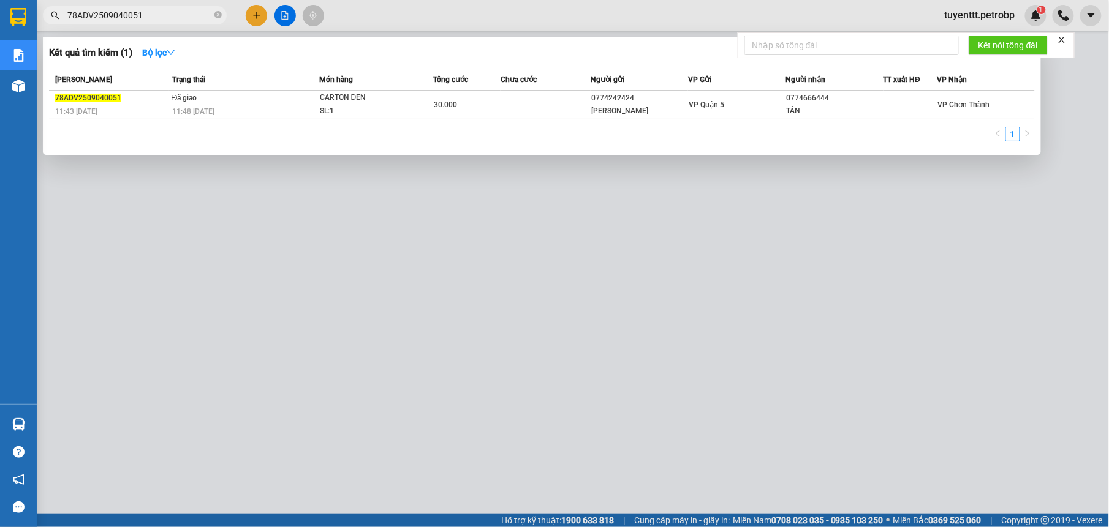
click at [152, 17] on input "78ADV2509040051" at bounding box center [139, 15] width 145 height 13
paste input "90079"
click at [283, 216] on div at bounding box center [554, 263] width 1109 height 527
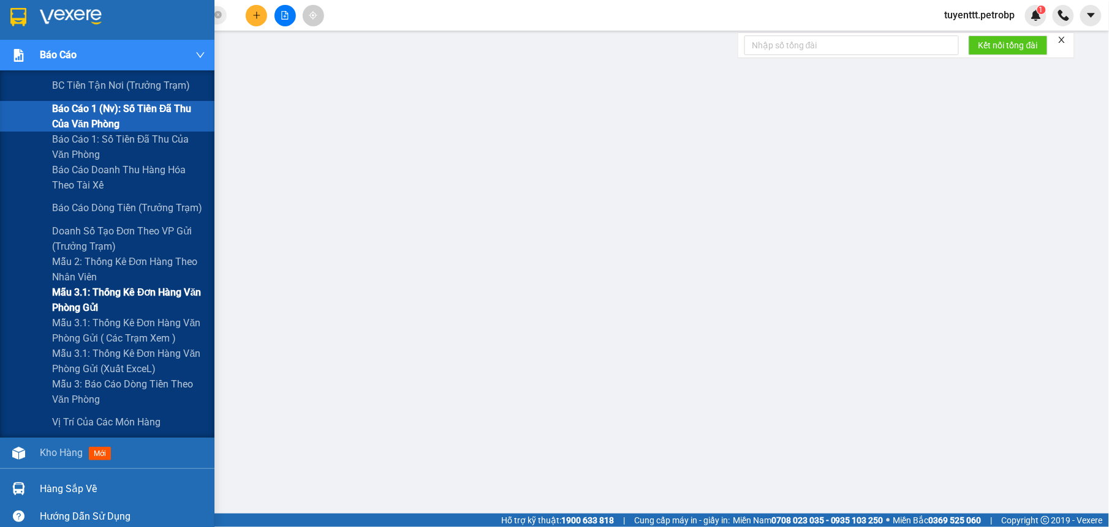
click at [99, 314] on span "Mẫu 3.1: Thống kê đơn hàng văn phòng gửi" at bounding box center [128, 300] width 153 height 31
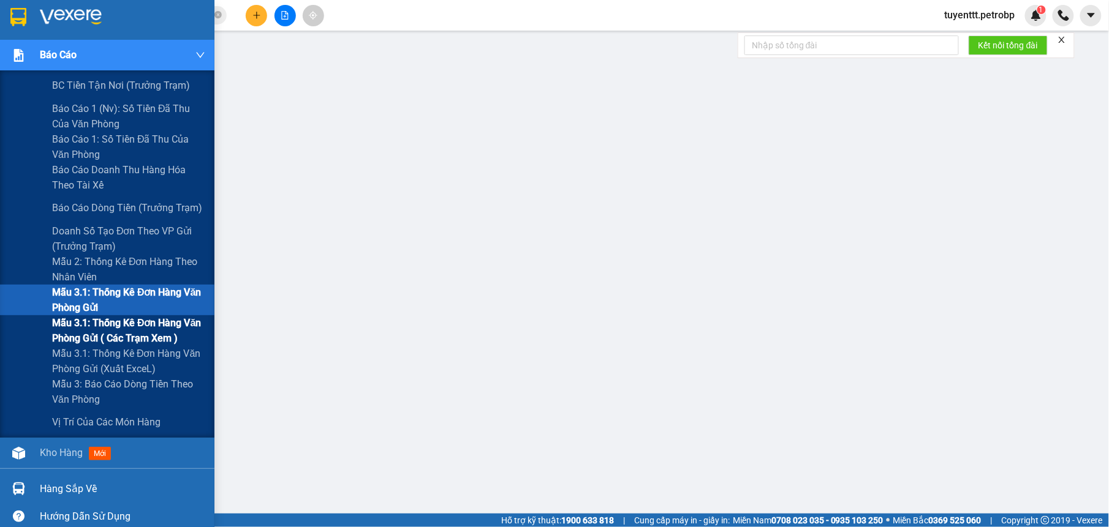
click at [99, 323] on span "Mẫu 3.1: Thống kê đơn hàng văn phòng gửi ( các trạm xem )" at bounding box center [128, 330] width 153 height 31
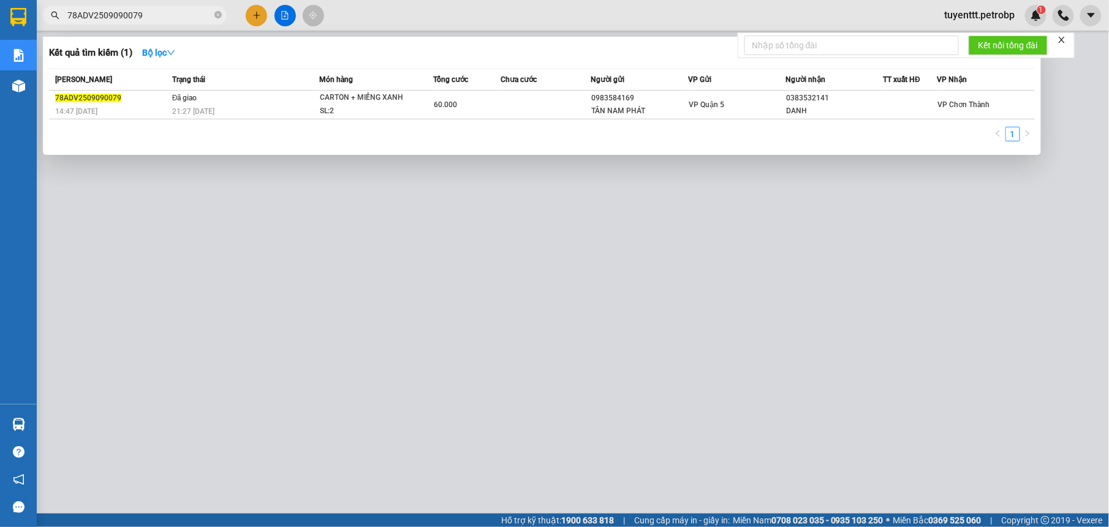
click at [145, 22] on span "78ADV2509090079" at bounding box center [135, 15] width 184 height 18
drag, startPoint x: 145, startPoint y: 22, endPoint x: 145, endPoint y: 13, distance: 9.2
paste input "78ADV2509100089"
type input "78ADV250909007978ADV2509100089"
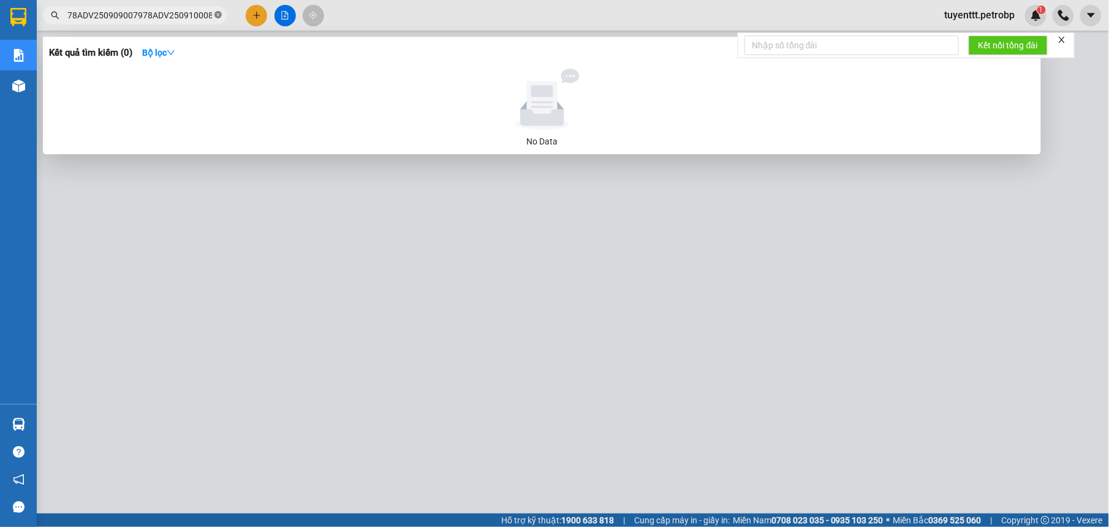
click at [217, 18] on icon "close-circle" at bounding box center [217, 14] width 7 height 7
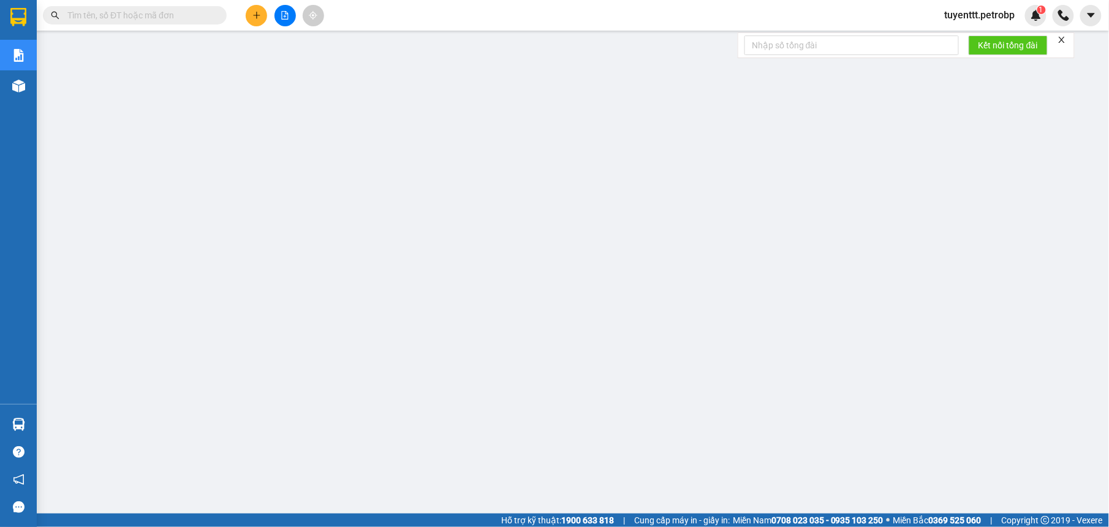
click at [177, 16] on input "text" at bounding box center [139, 15] width 145 height 13
paste input "78ADV2509100089"
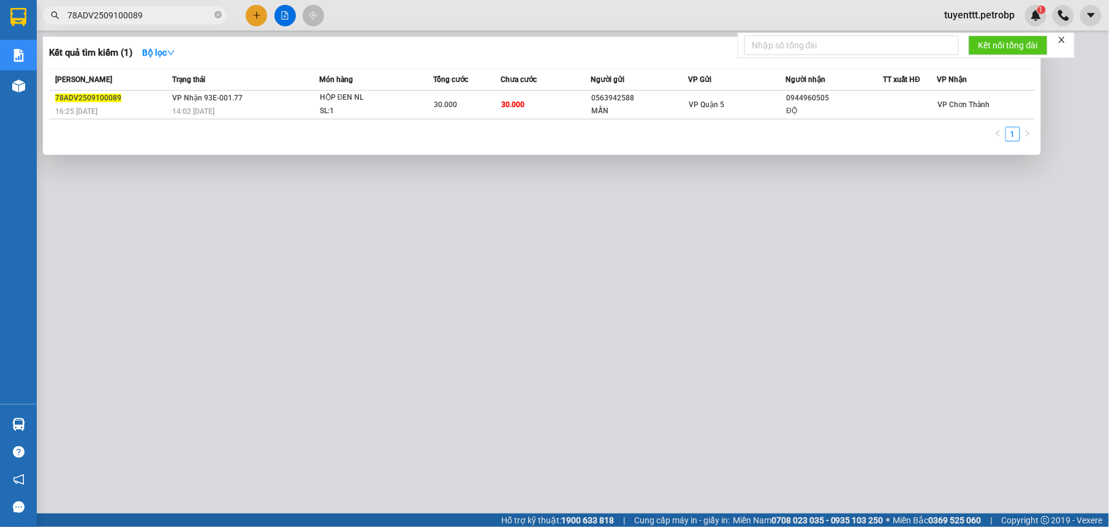
type input "78ADV2509100089"
click at [696, 241] on div at bounding box center [554, 263] width 1109 height 527
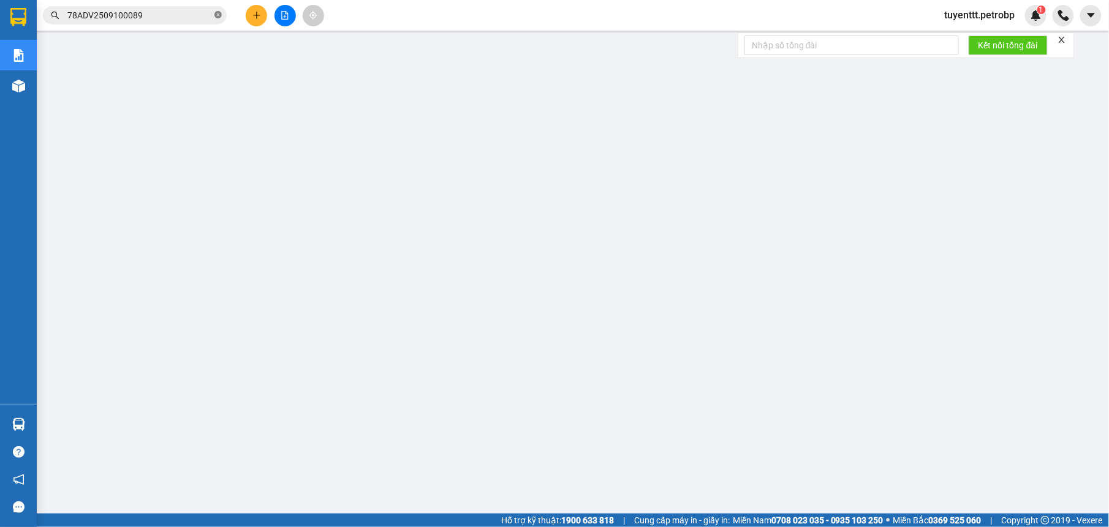
click at [219, 10] on span at bounding box center [217, 16] width 7 height 12
click at [169, 12] on input "text" at bounding box center [139, 15] width 145 height 13
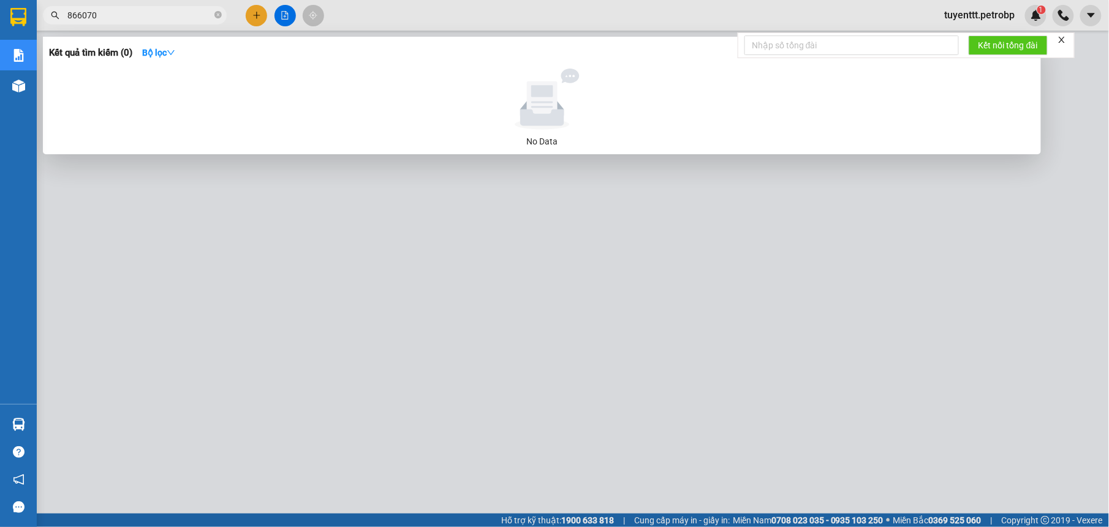
type input "86607"
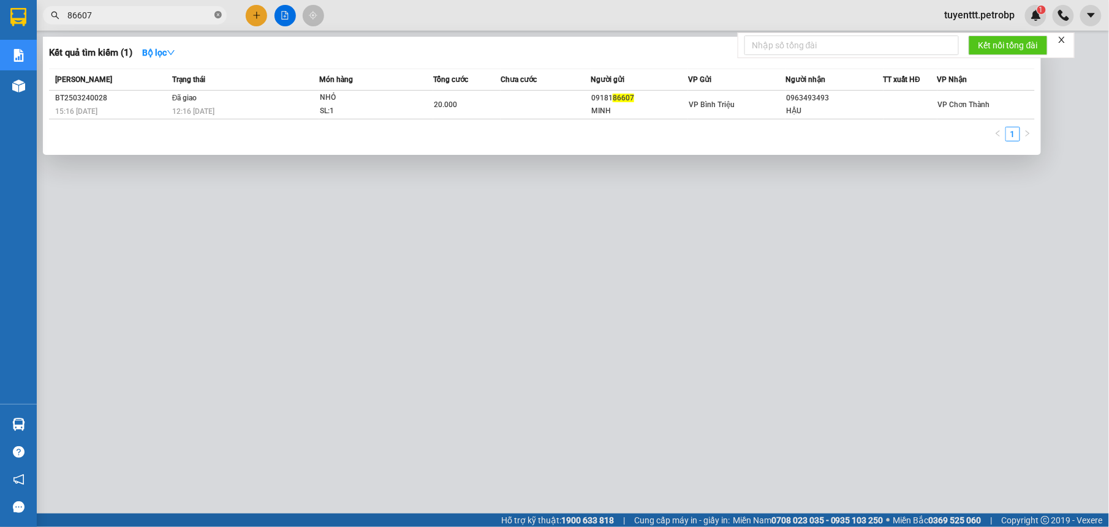
click at [219, 18] on icon "close-circle" at bounding box center [217, 14] width 7 height 7
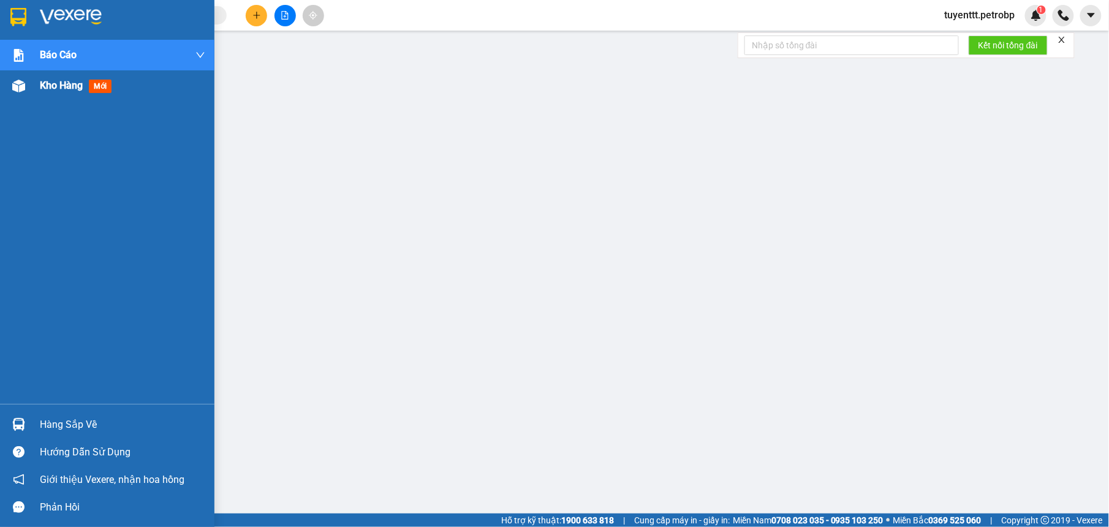
click at [10, 87] on div at bounding box center [18, 85] width 21 height 21
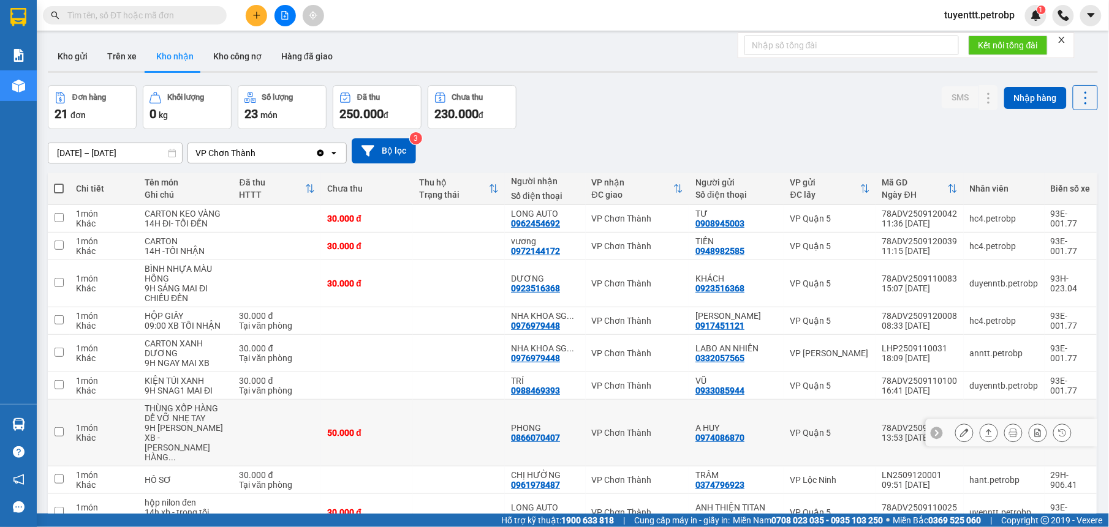
scroll to position [108, 0]
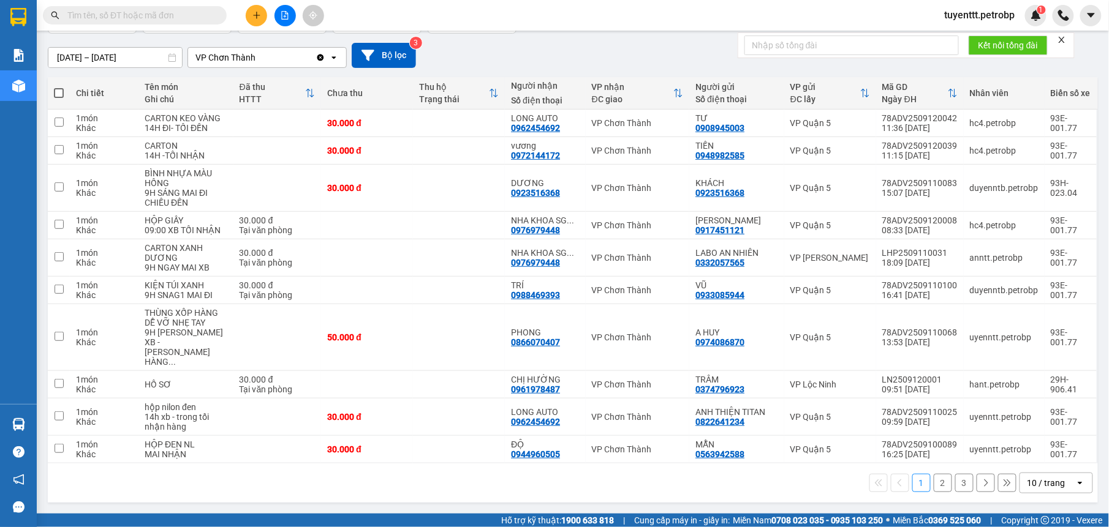
click at [933, 483] on button "2" at bounding box center [942, 483] width 18 height 18
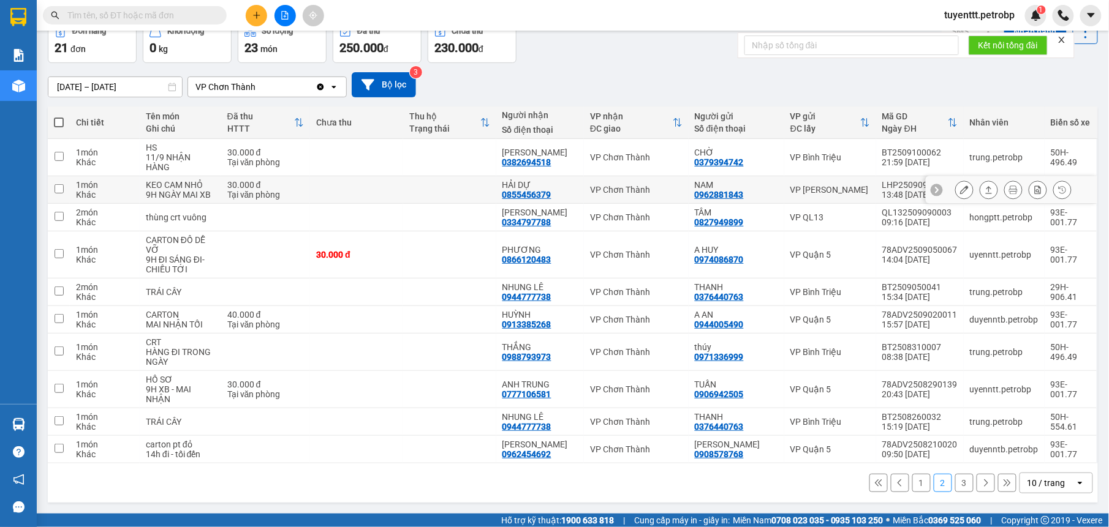
scroll to position [69, 0]
click at [913, 481] on button "1" at bounding box center [921, 483] width 18 height 18
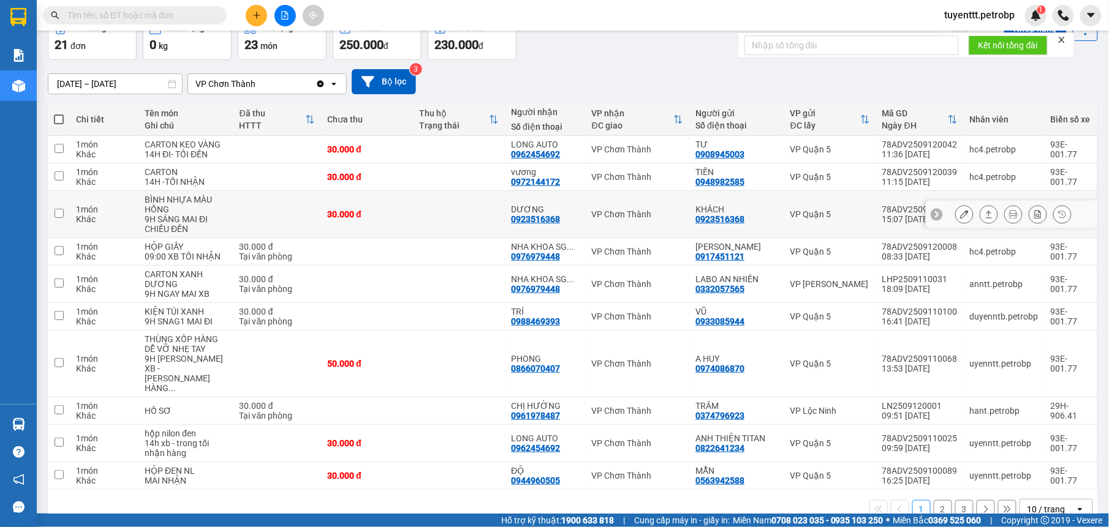
scroll to position [108, 0]
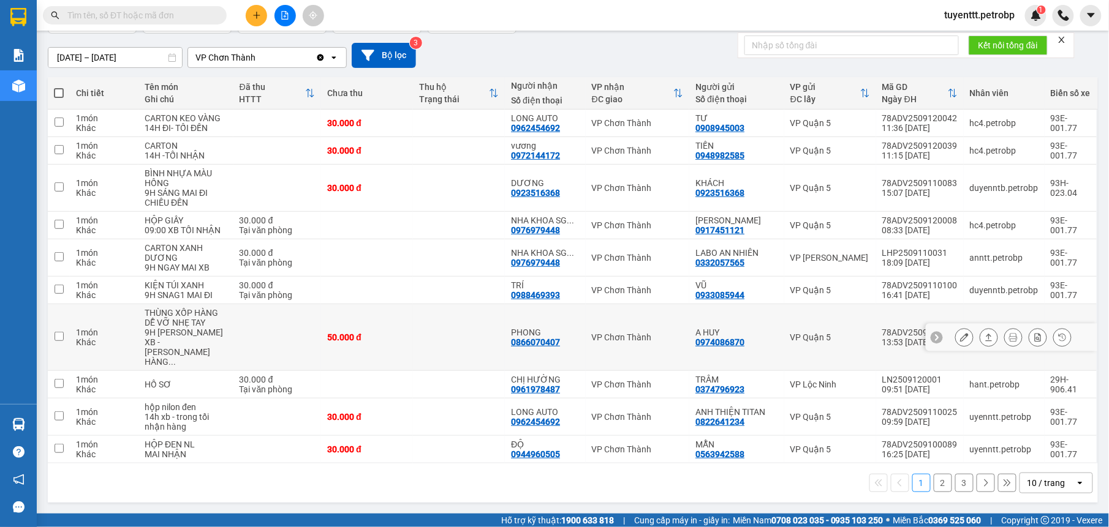
click at [567, 347] on div "[PERSON_NAME] 0866070407" at bounding box center [545, 338] width 69 height 20
checkbox input "true"
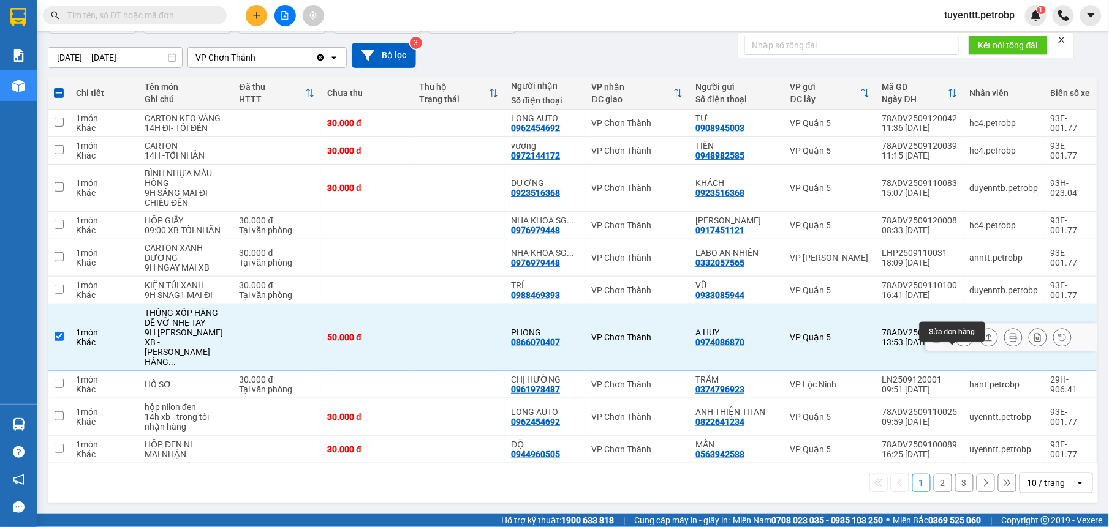
click at [960, 341] on icon at bounding box center [964, 337] width 9 height 9
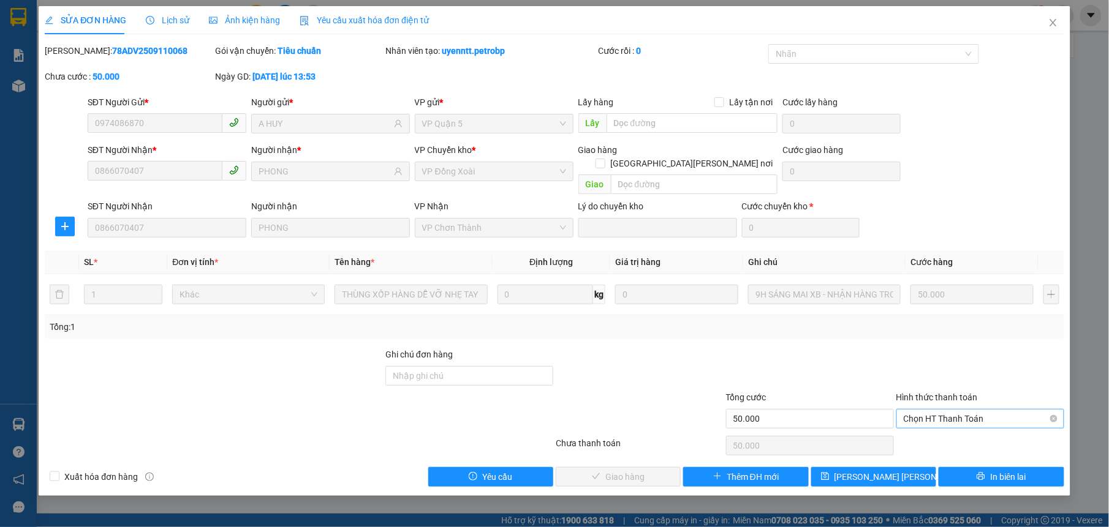
click at [941, 410] on span "Chọn HT Thanh Toán" at bounding box center [979, 419] width 153 height 18
drag, startPoint x: 935, startPoint y: 432, endPoint x: 849, endPoint y: 432, distance: 85.8
click at [932, 432] on div "Tại văn phòng" at bounding box center [979, 430] width 153 height 13
type input "0"
click at [643, 470] on span "Giao hàng" at bounding box center [624, 476] width 39 height 13
